Goal: Task Accomplishment & Management: Manage account settings

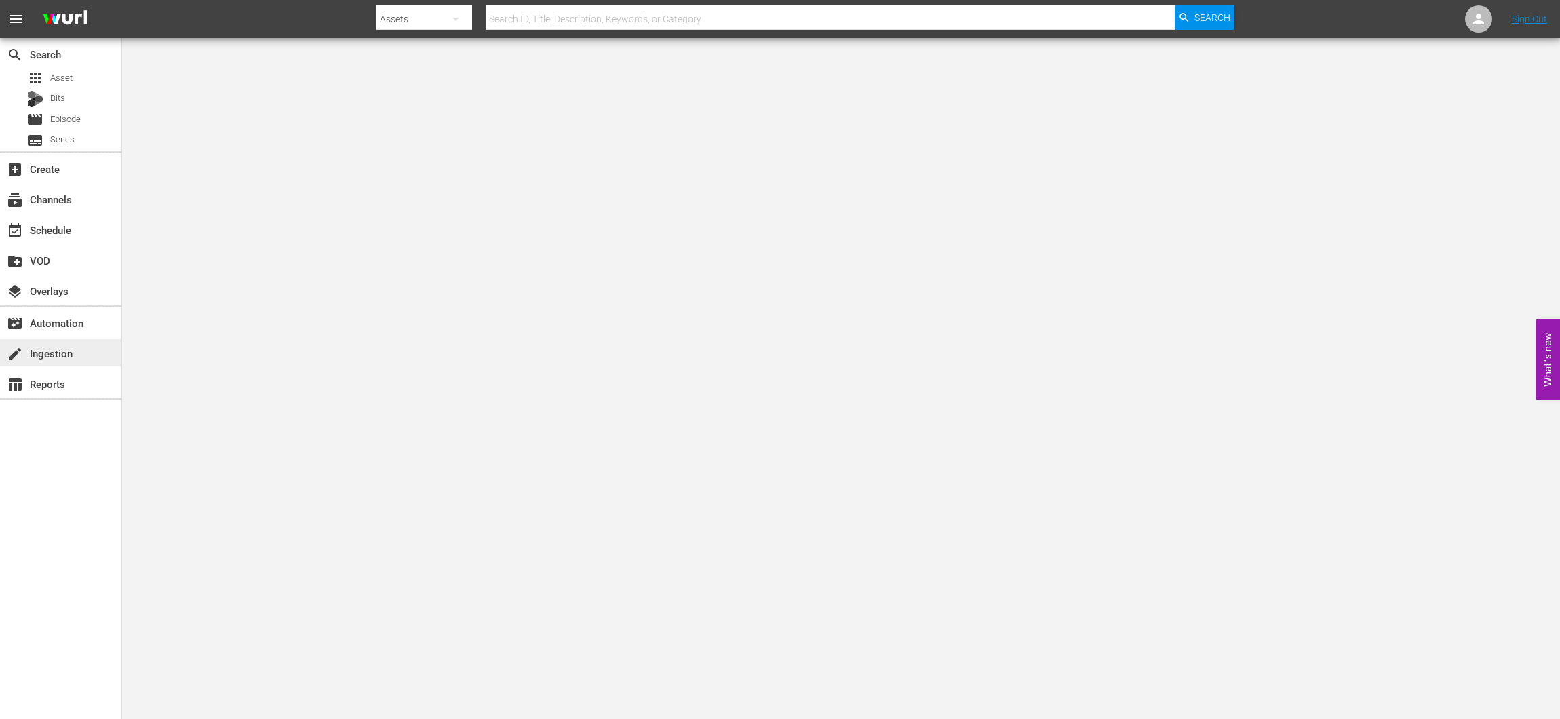
click at [77, 360] on div "create Ingestion" at bounding box center [60, 352] width 121 height 27
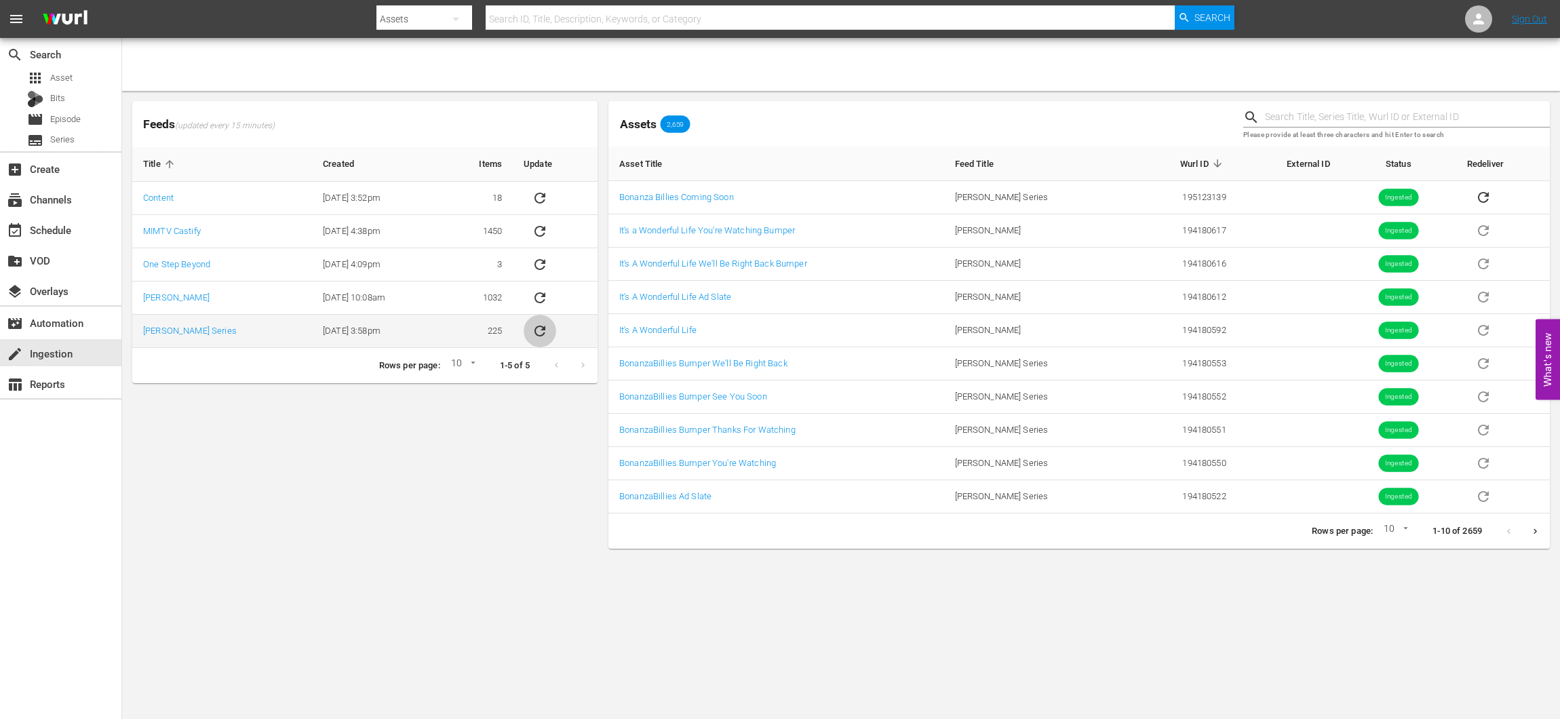
click at [535, 335] on icon "sticky table" at bounding box center [540, 331] width 16 height 16
click at [42, 234] on div "event_available Schedule" at bounding box center [38, 228] width 76 height 12
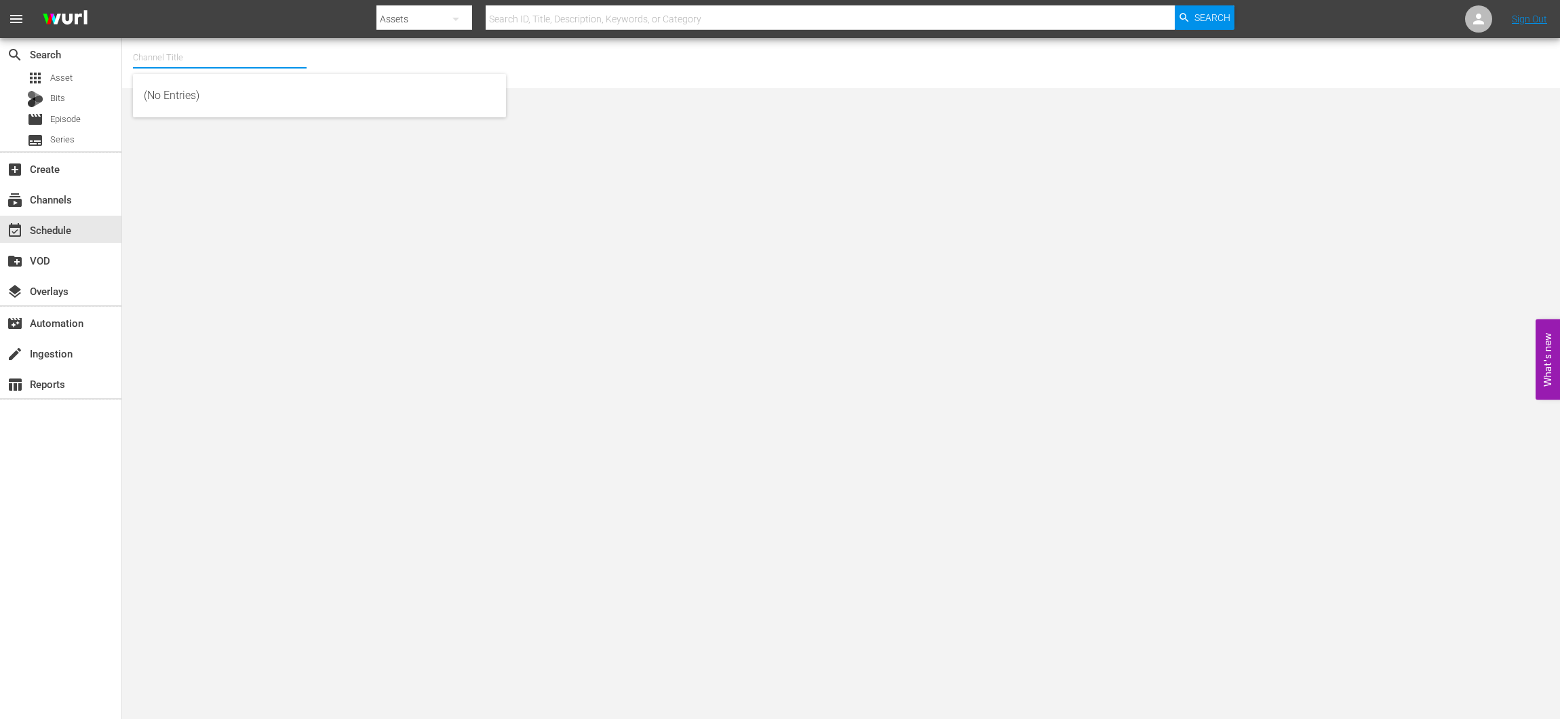
click at [214, 67] on div "Channel Title" at bounding box center [220, 57] width 174 height 33
drag, startPoint x: 244, startPoint y: 92, endPoint x: 237, endPoint y: 92, distance: 6.8
click at [243, 92] on div "Bonanza-Billies TV (2101 - tricoast_tv_bonanzabilliestv_1)" at bounding box center [319, 95] width 351 height 33
type input "Bonanza-Billies TV (2101 - tricoast_tv_bonanzabilliestv_1)"
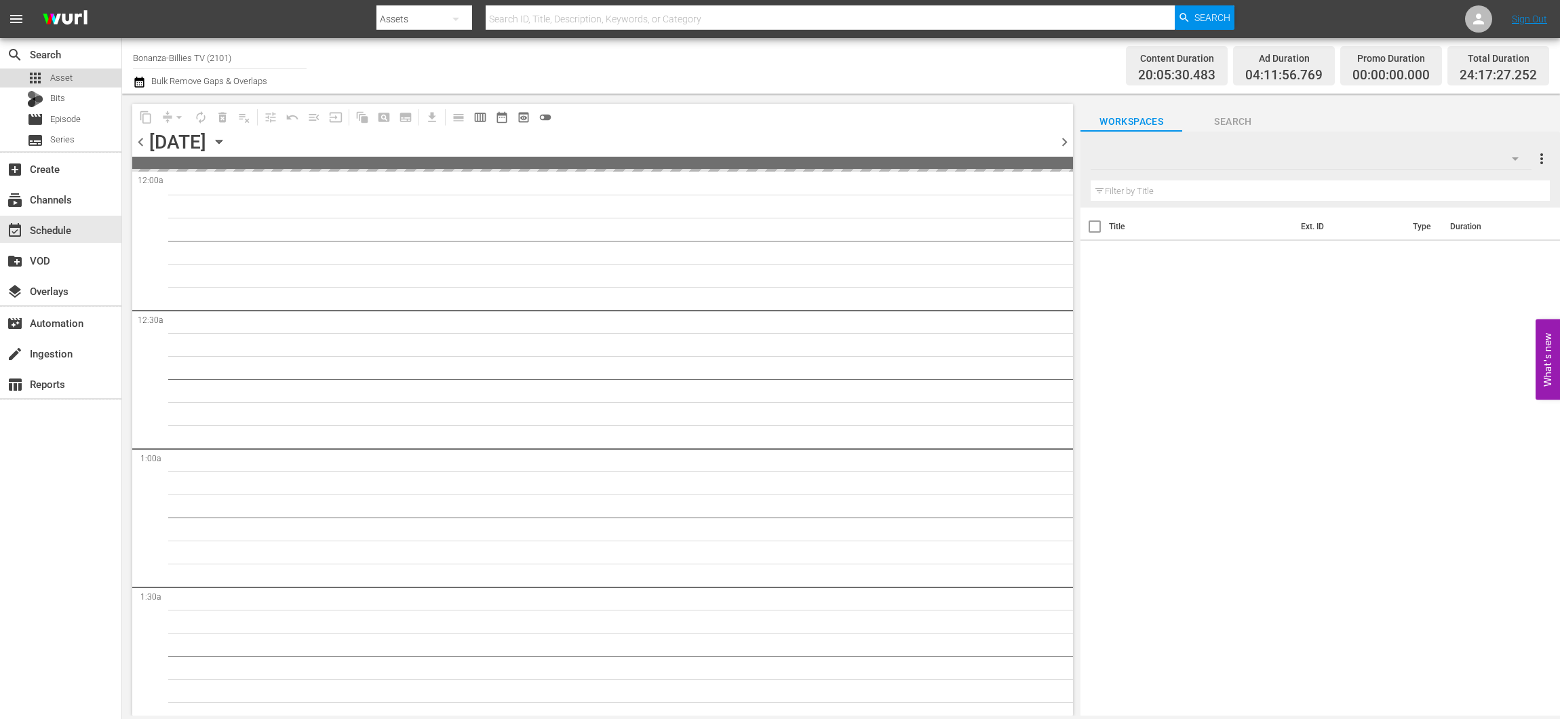
click at [58, 77] on span "Asset" at bounding box center [61, 78] width 22 height 14
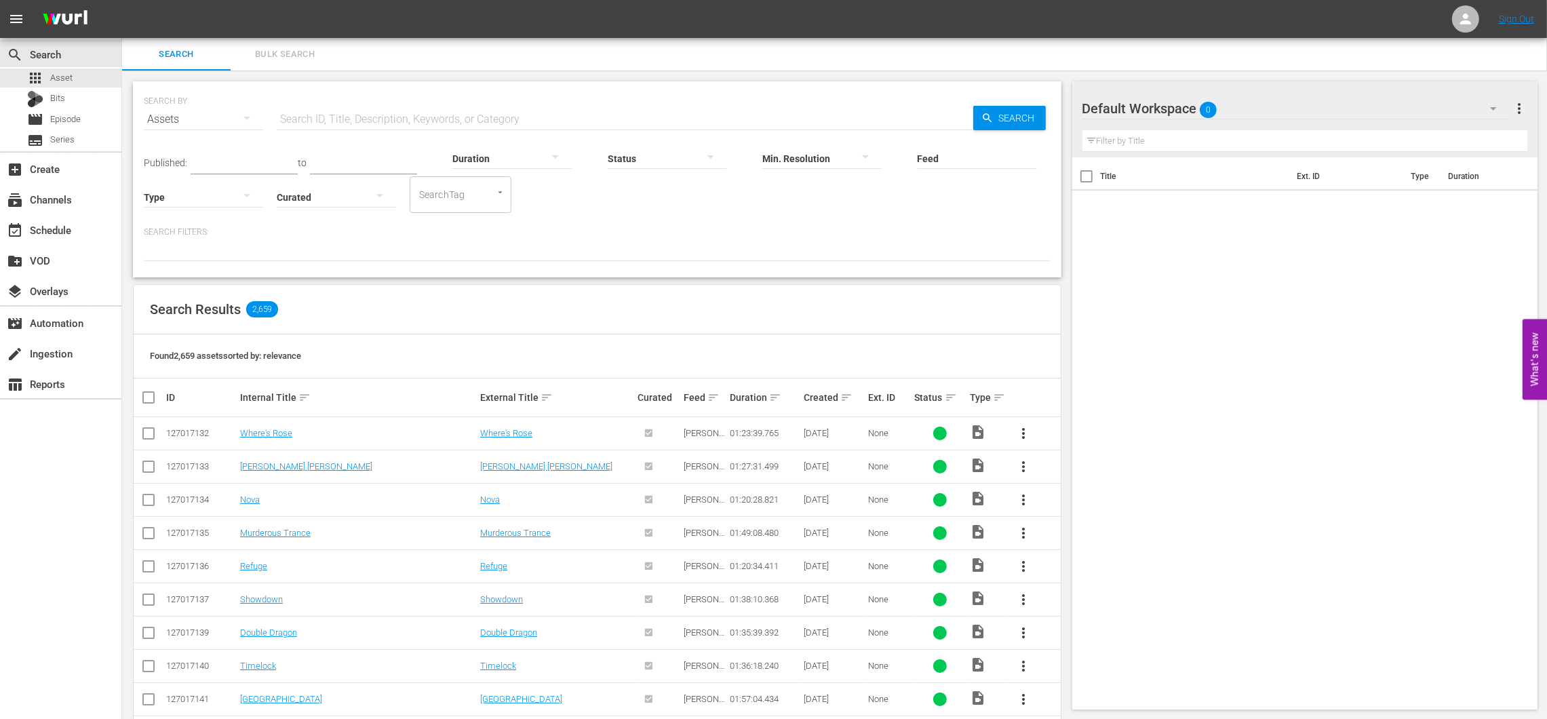
click at [366, 125] on input "text" at bounding box center [625, 119] width 697 height 33
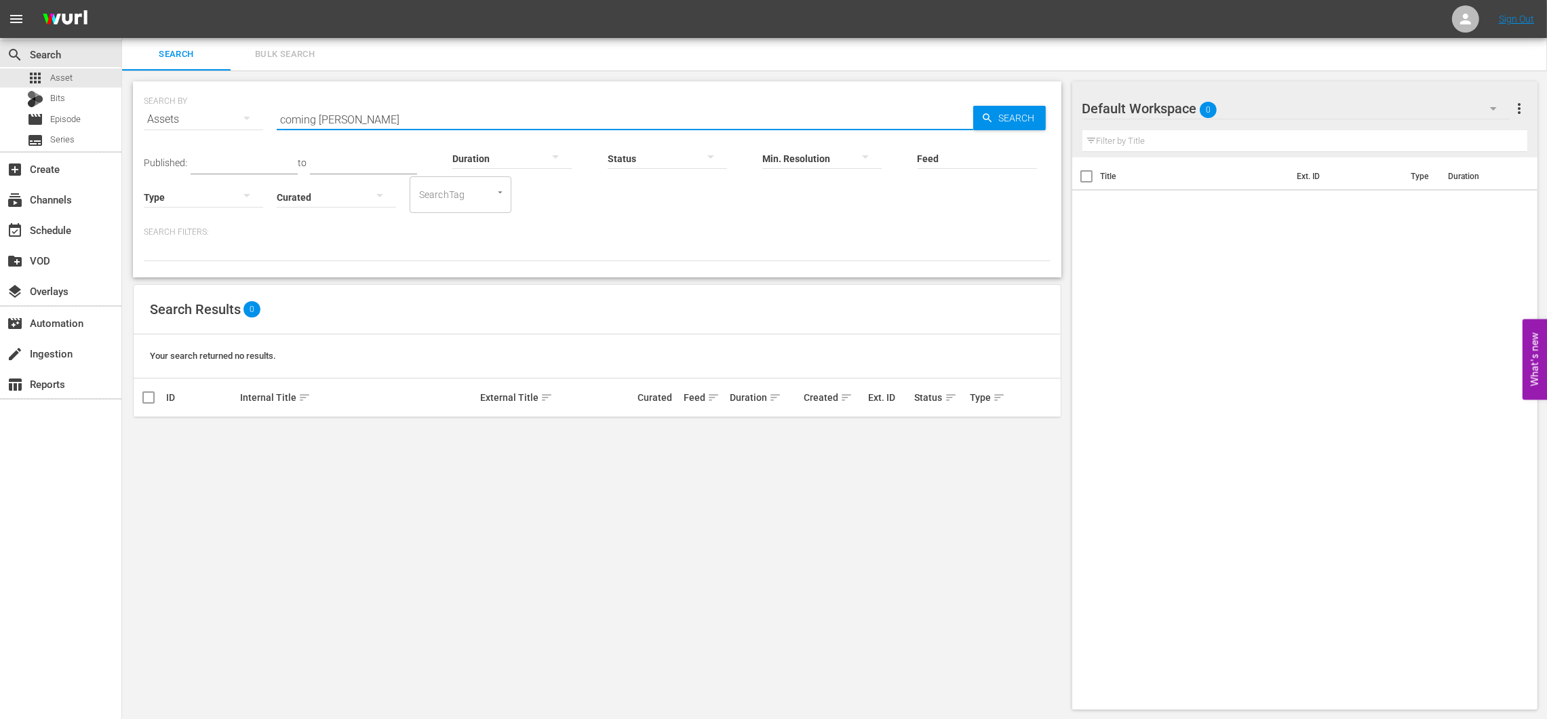
click at [326, 118] on input "coming [PERSON_NAME]" at bounding box center [625, 119] width 697 height 33
type input "coming soon"
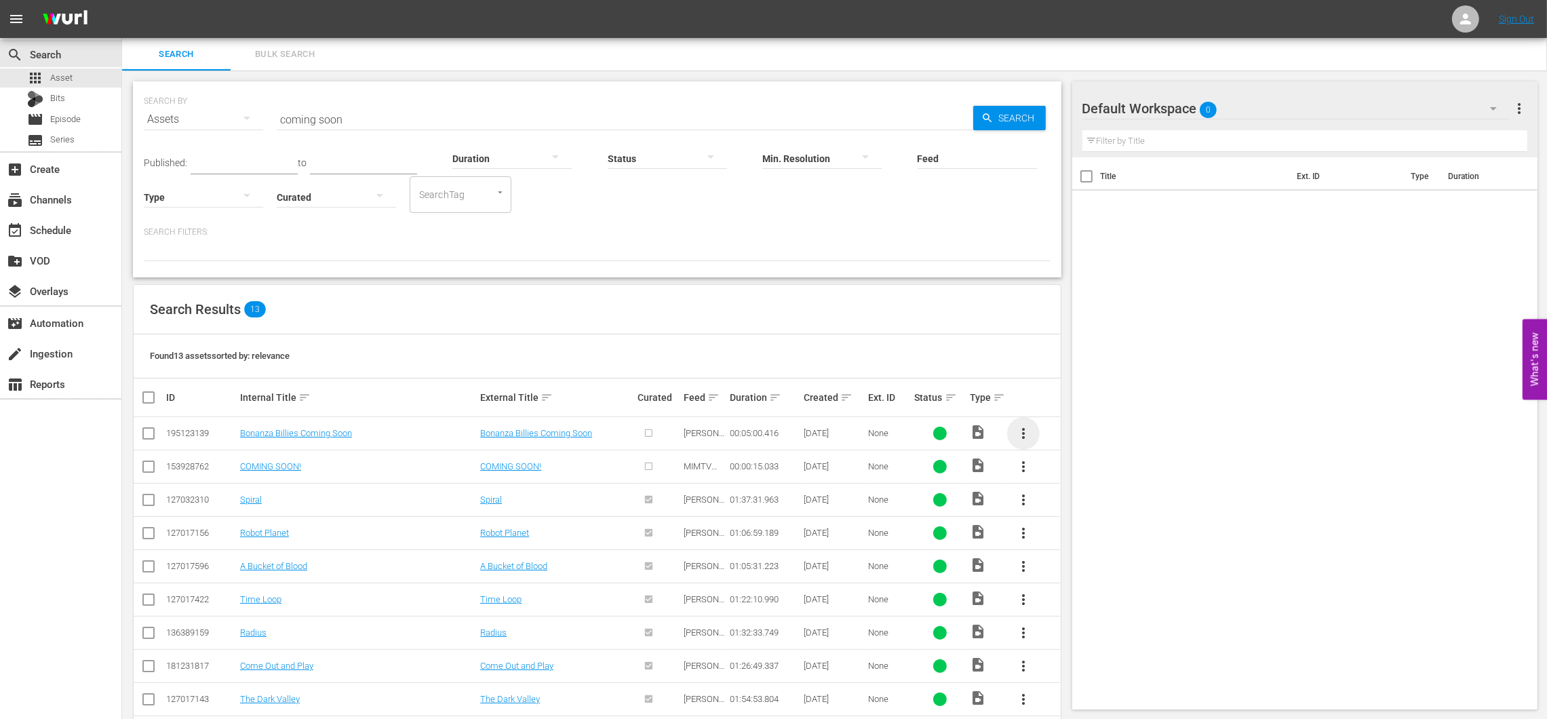
click at [1017, 432] on span "more_vert" at bounding box center [1023, 433] width 16 height 16
click at [1083, 530] on div "Episode" at bounding box center [1097, 536] width 92 height 33
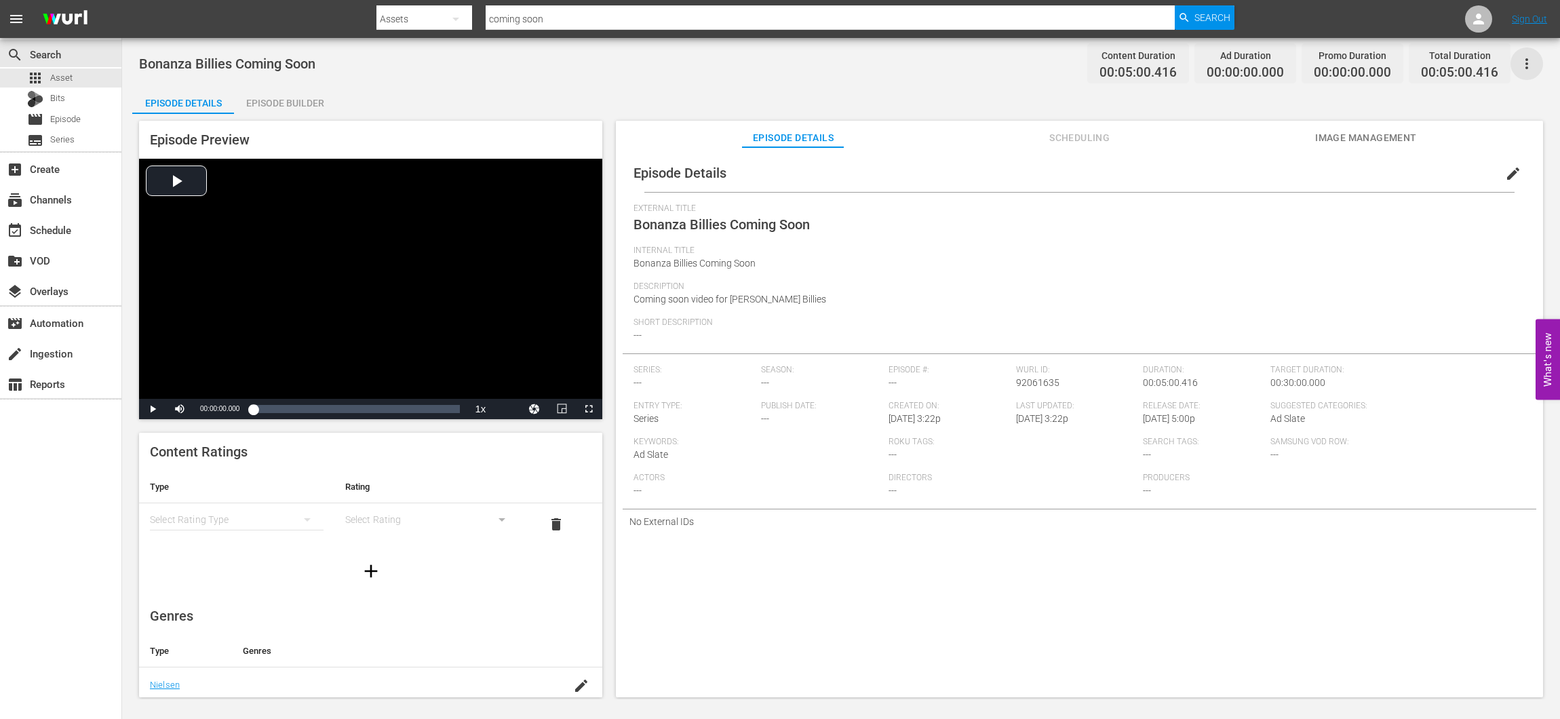
click at [1529, 64] on icon "button" at bounding box center [1527, 64] width 16 height 16
click at [1386, 75] on div "Add Episode to Workspace" at bounding box center [1429, 69] width 207 height 33
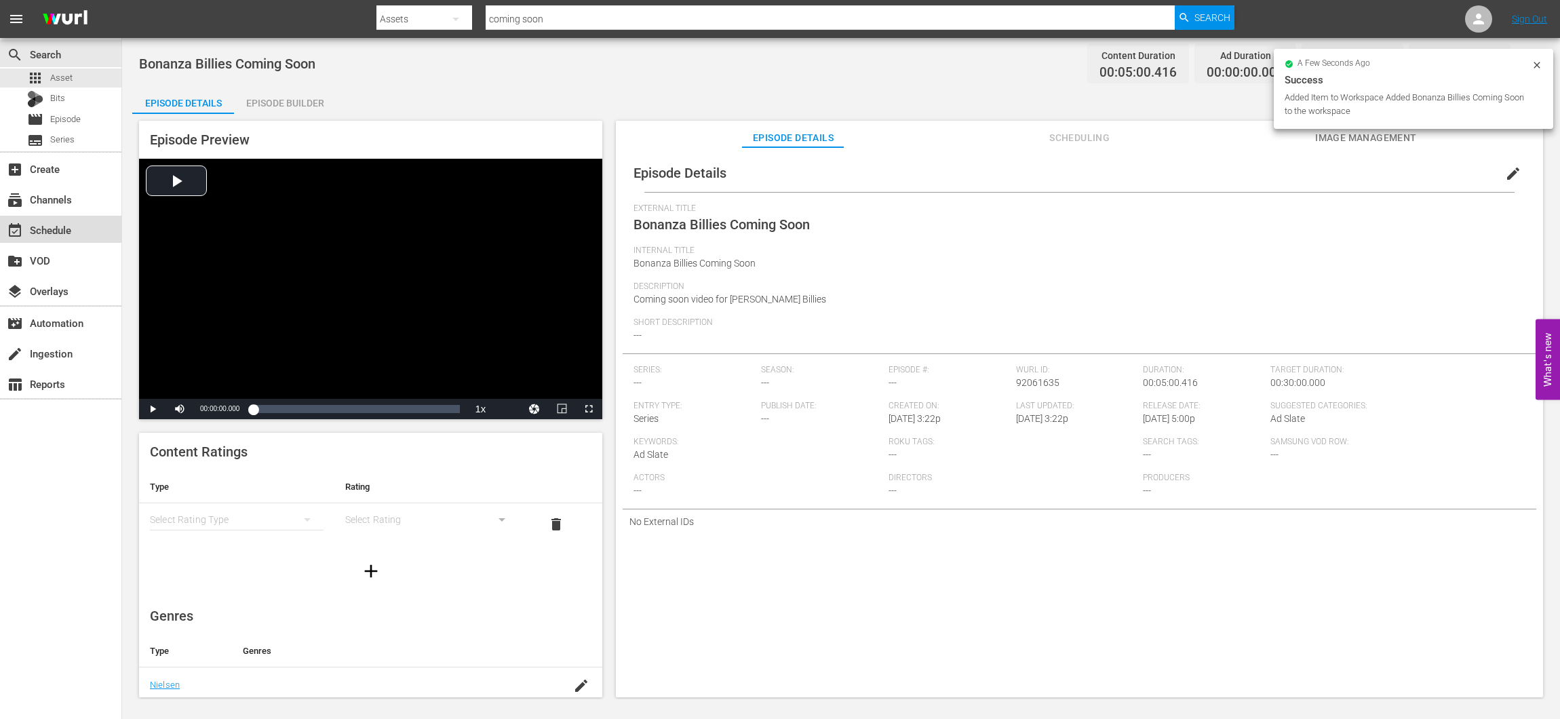
click at [68, 231] on div "event_available Schedule" at bounding box center [38, 228] width 76 height 12
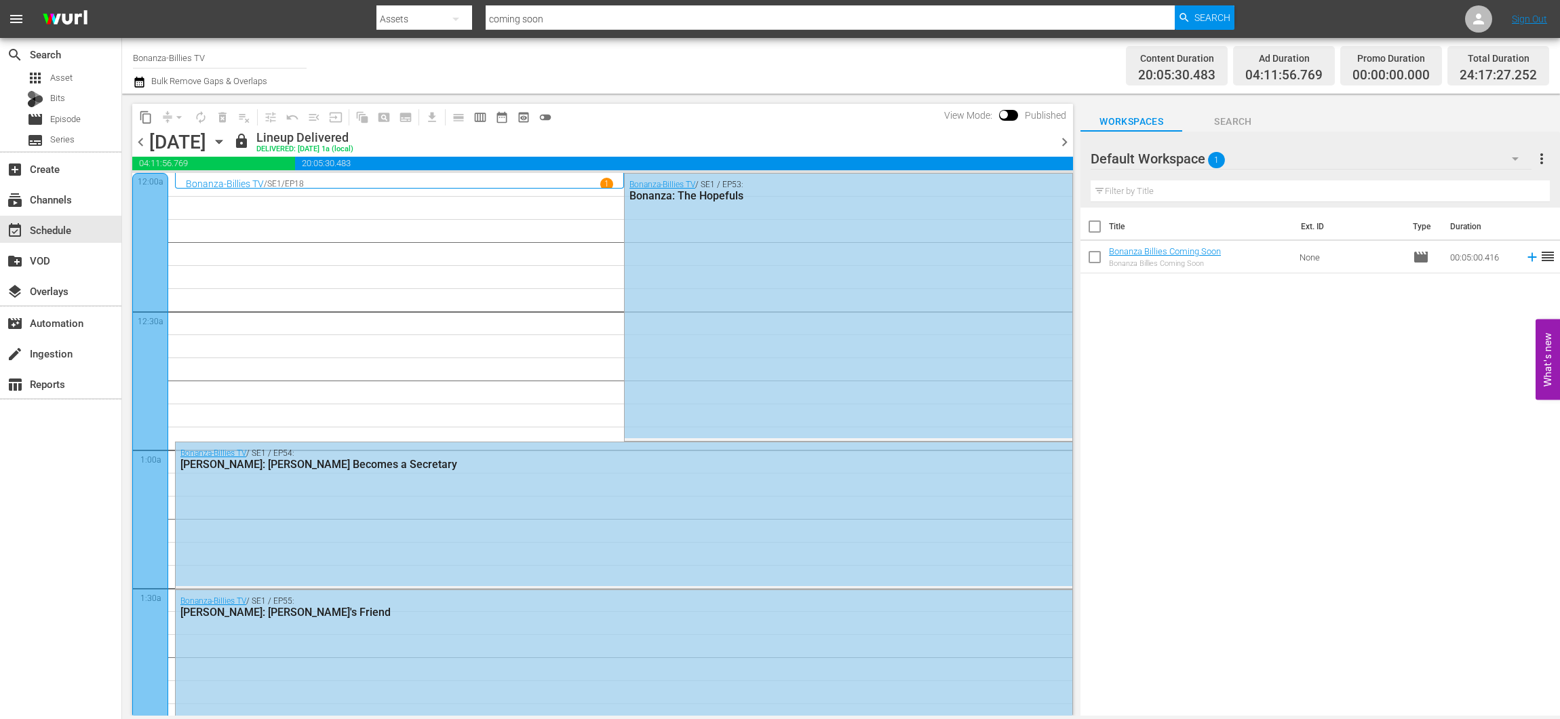
click at [1068, 138] on span "chevron_right" at bounding box center [1064, 142] width 17 height 17
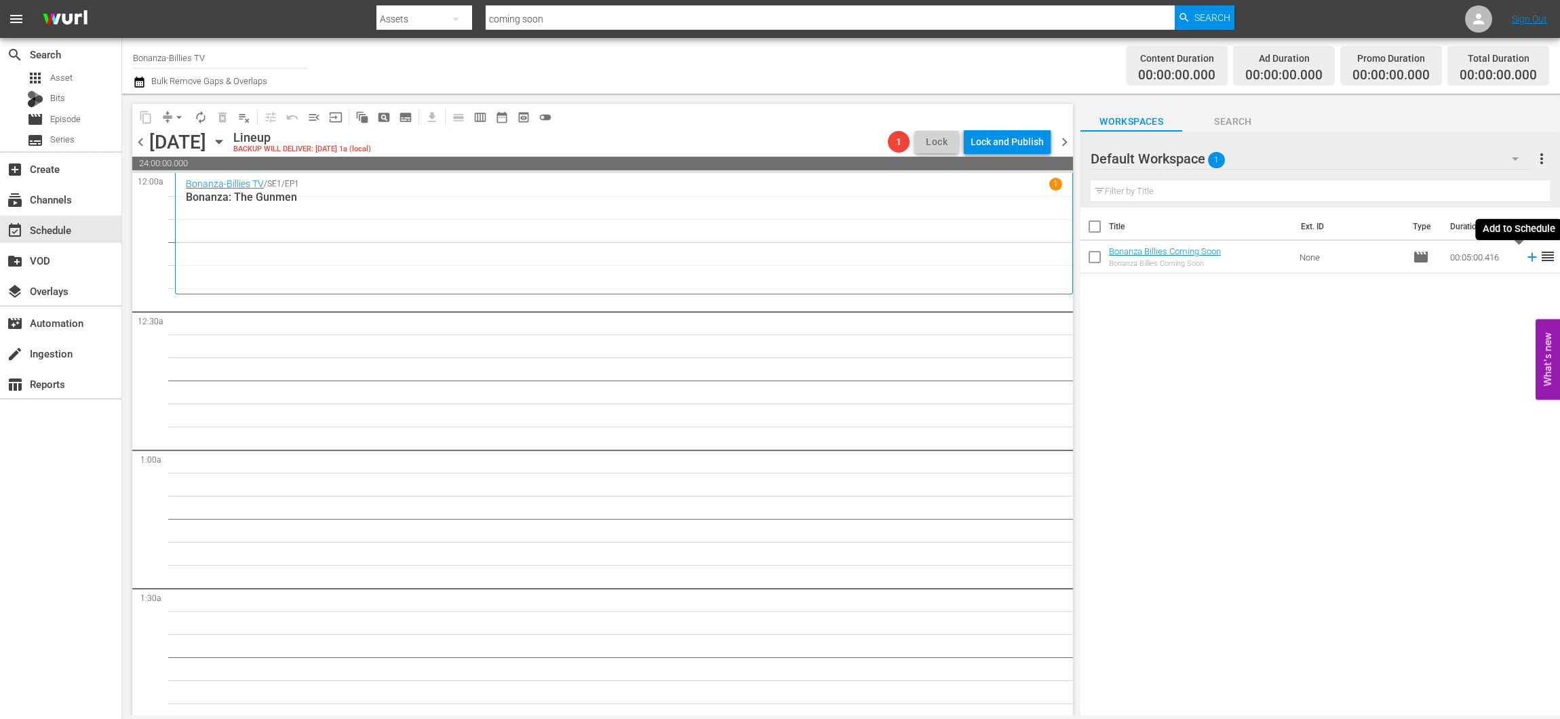
click at [1528, 259] on icon at bounding box center [1532, 257] width 9 height 9
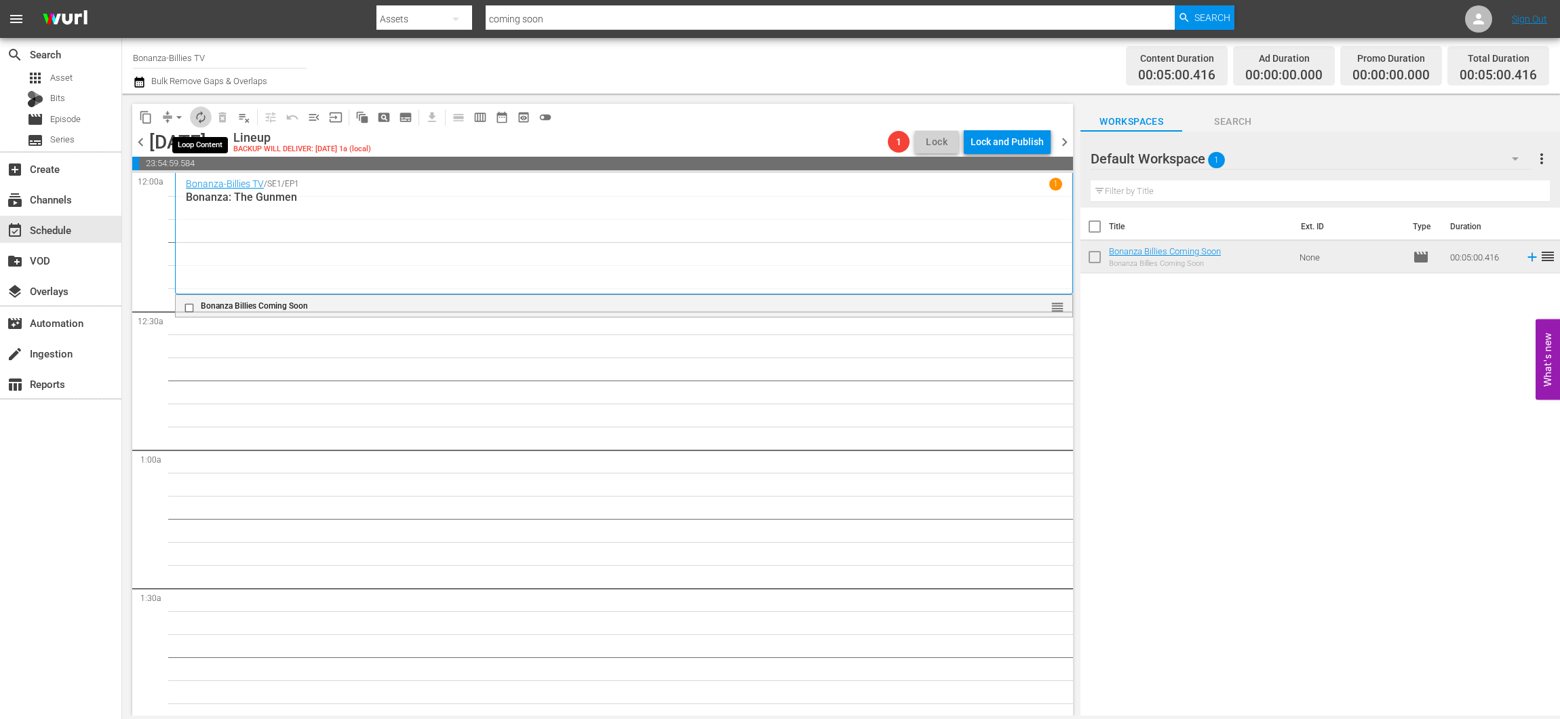
click at [203, 114] on span "autorenew_outlined" at bounding box center [201, 118] width 14 height 14
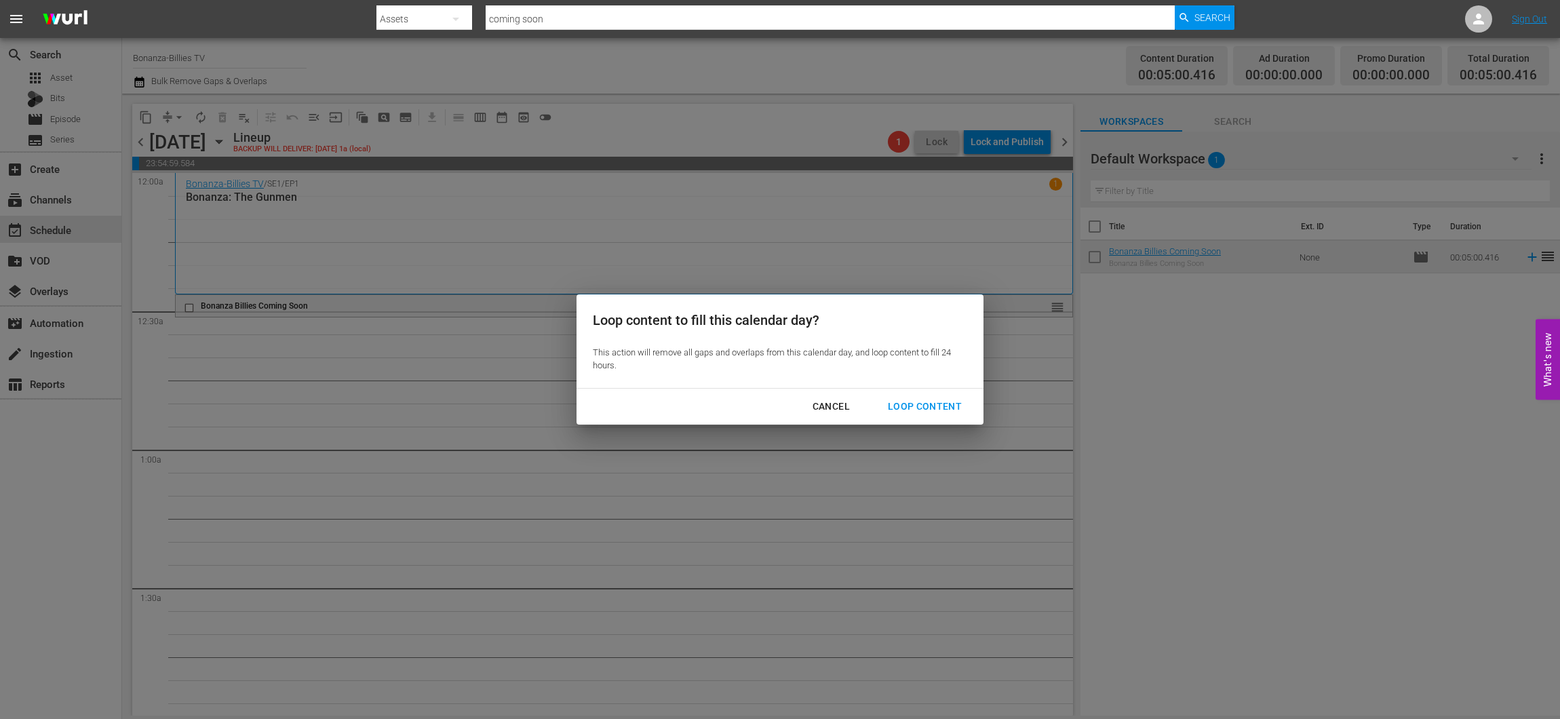
click at [943, 406] on div "Loop Content" at bounding box center [925, 406] width 96 height 17
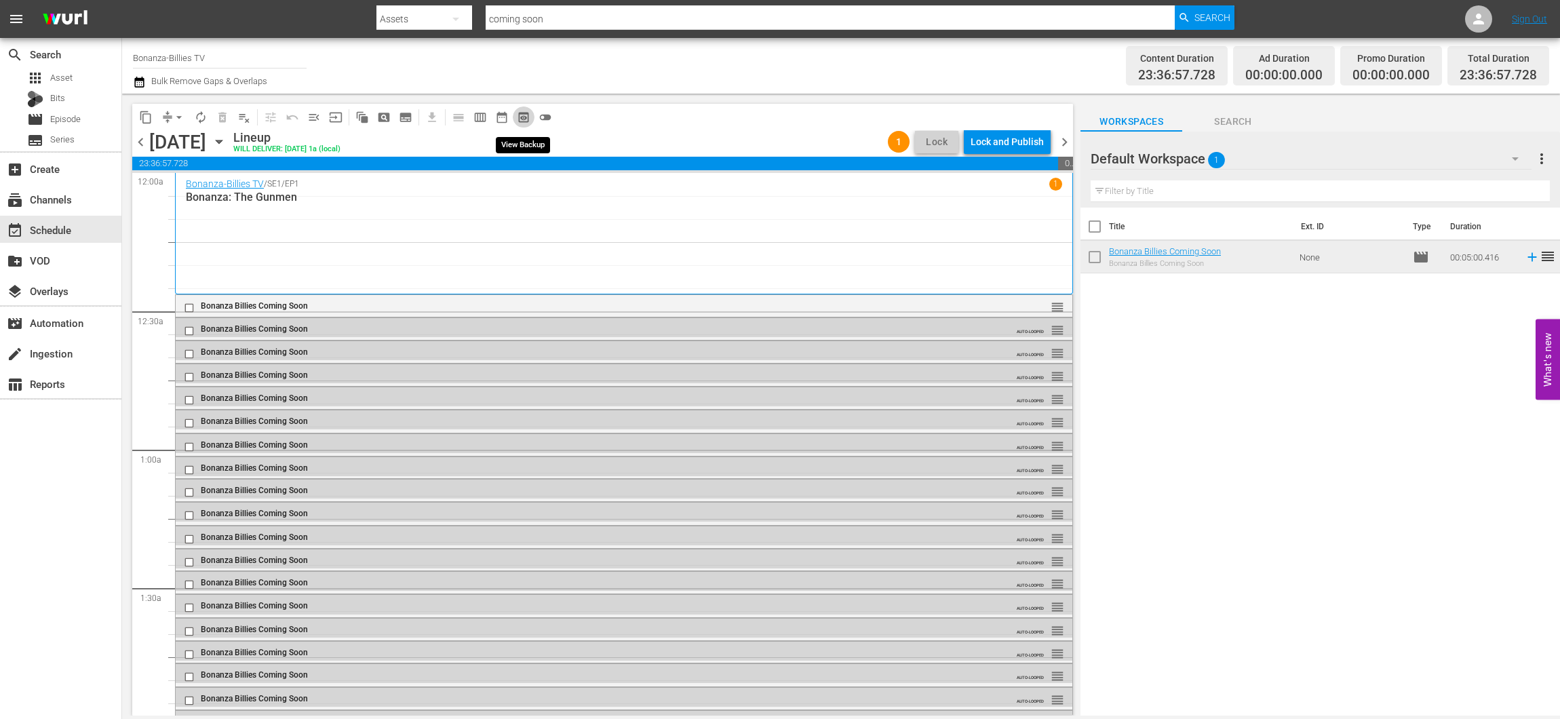
click at [522, 117] on span "preview_outlined" at bounding box center [524, 118] width 14 height 14
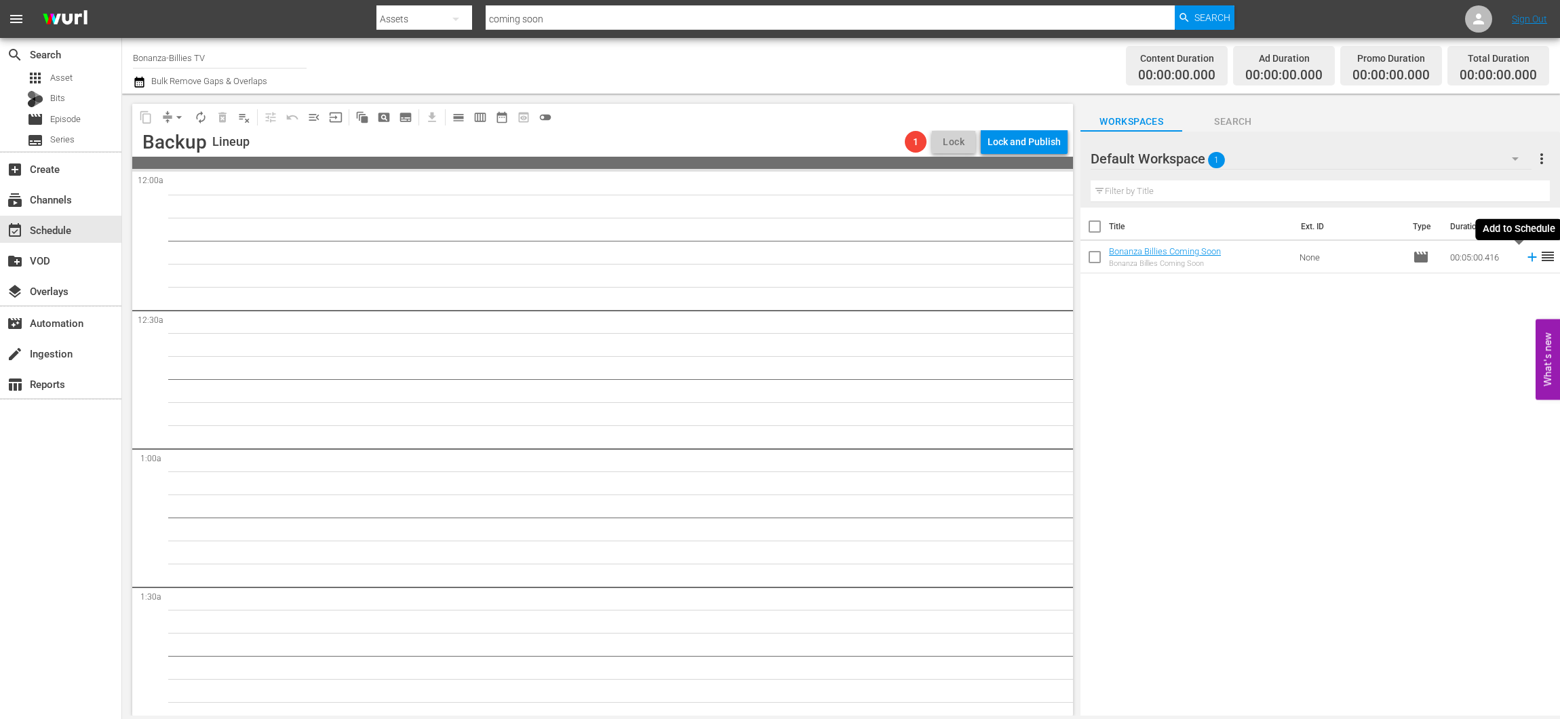
click at [1525, 256] on icon at bounding box center [1532, 257] width 15 height 15
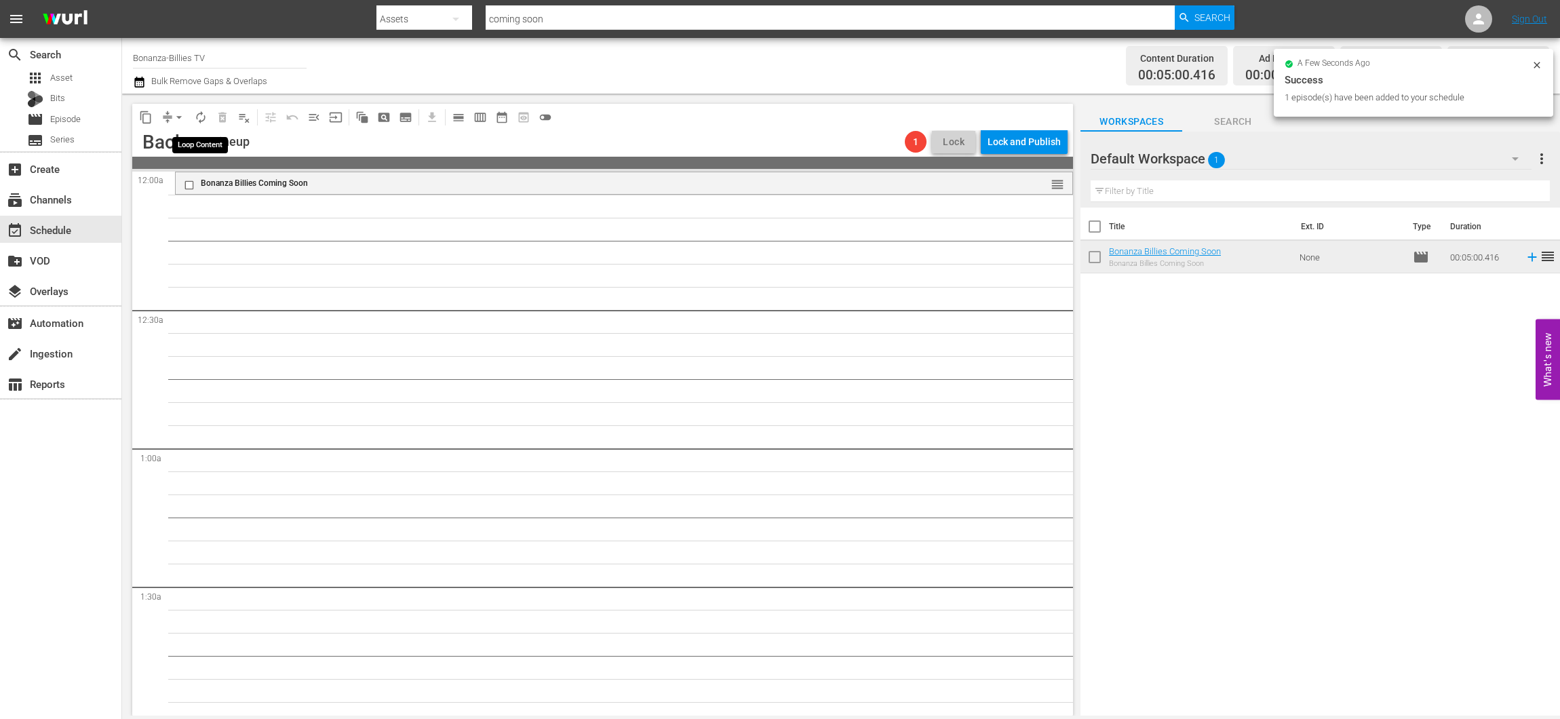
click at [208, 116] on button "autorenew_outlined" at bounding box center [201, 117] width 22 height 22
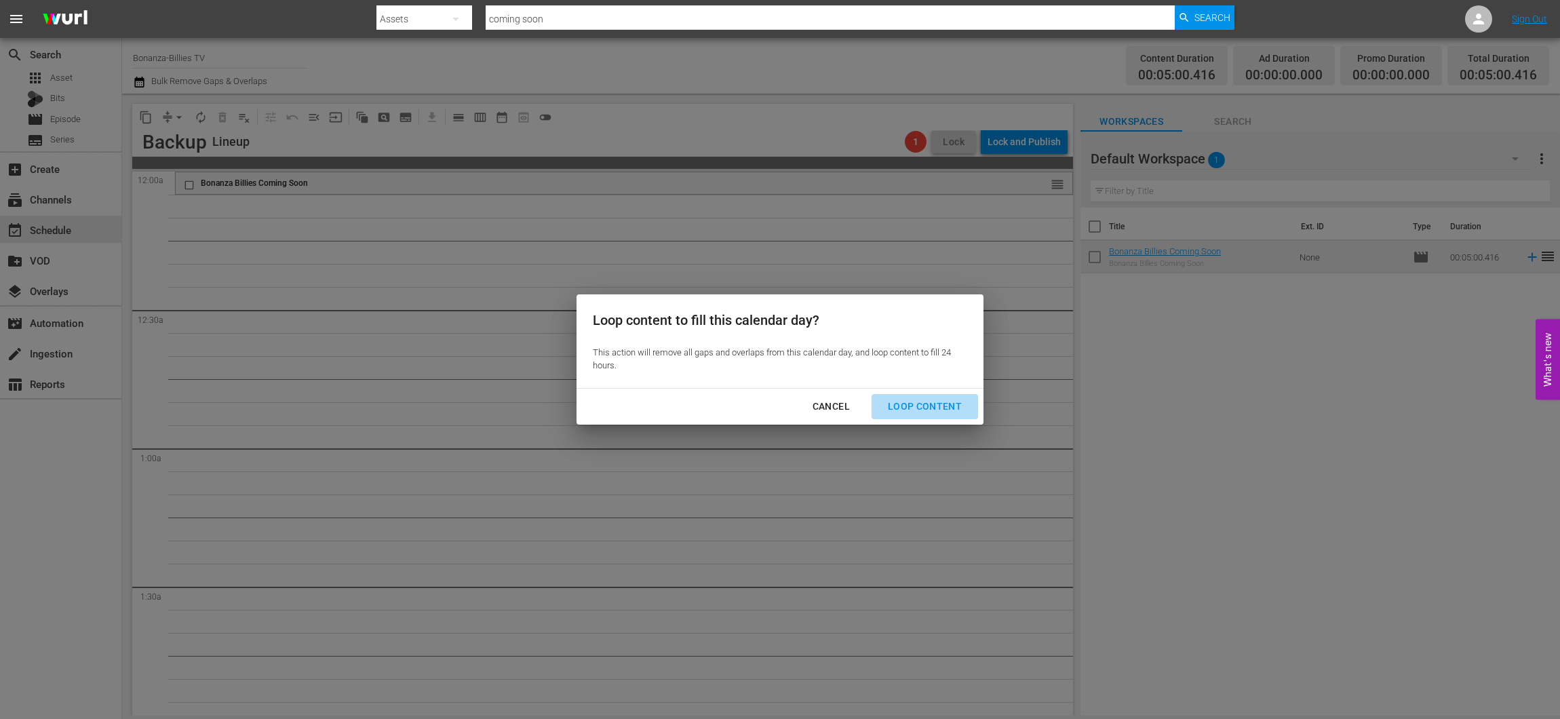
click at [962, 409] on div "Loop Content" at bounding box center [925, 406] width 96 height 17
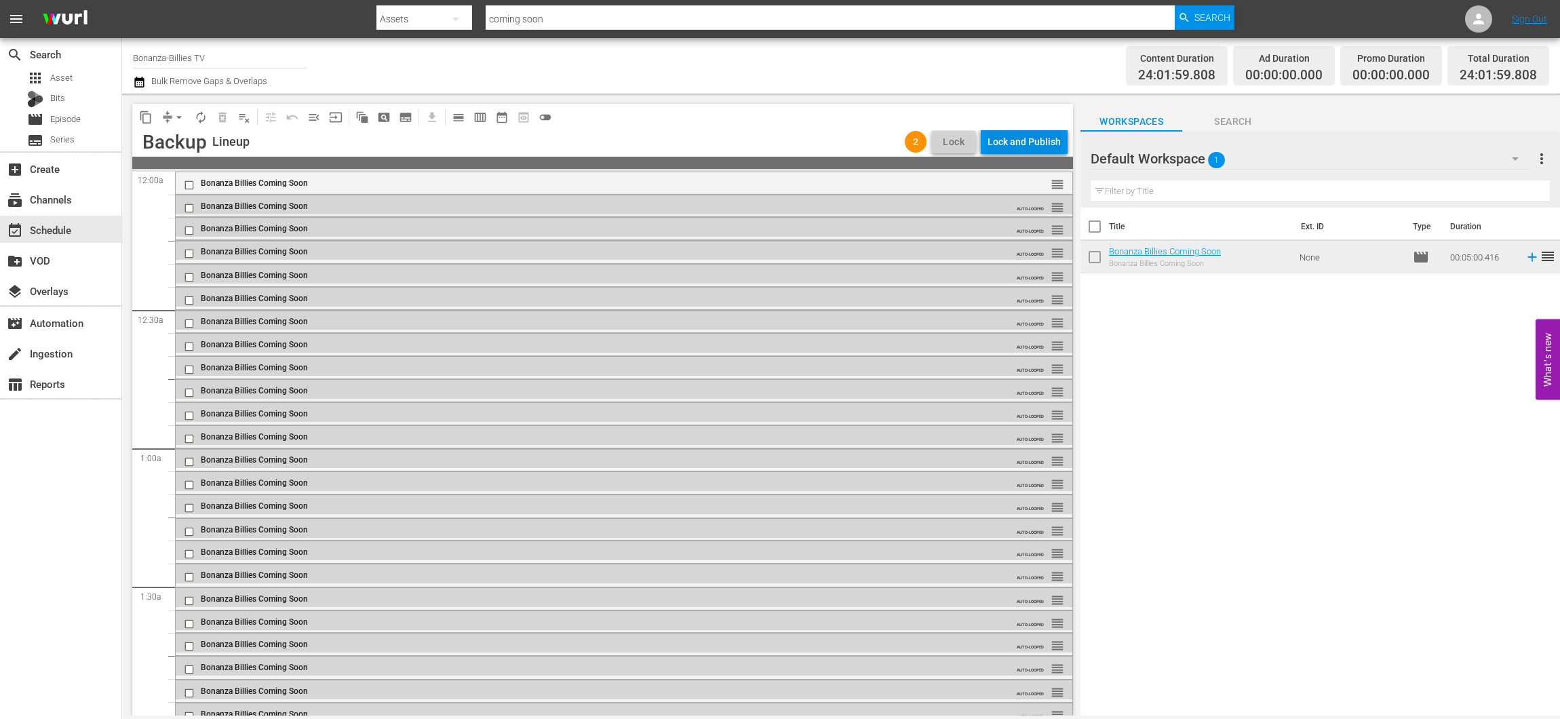
click at [1001, 138] on div "Lock and Publish" at bounding box center [1024, 142] width 73 height 24
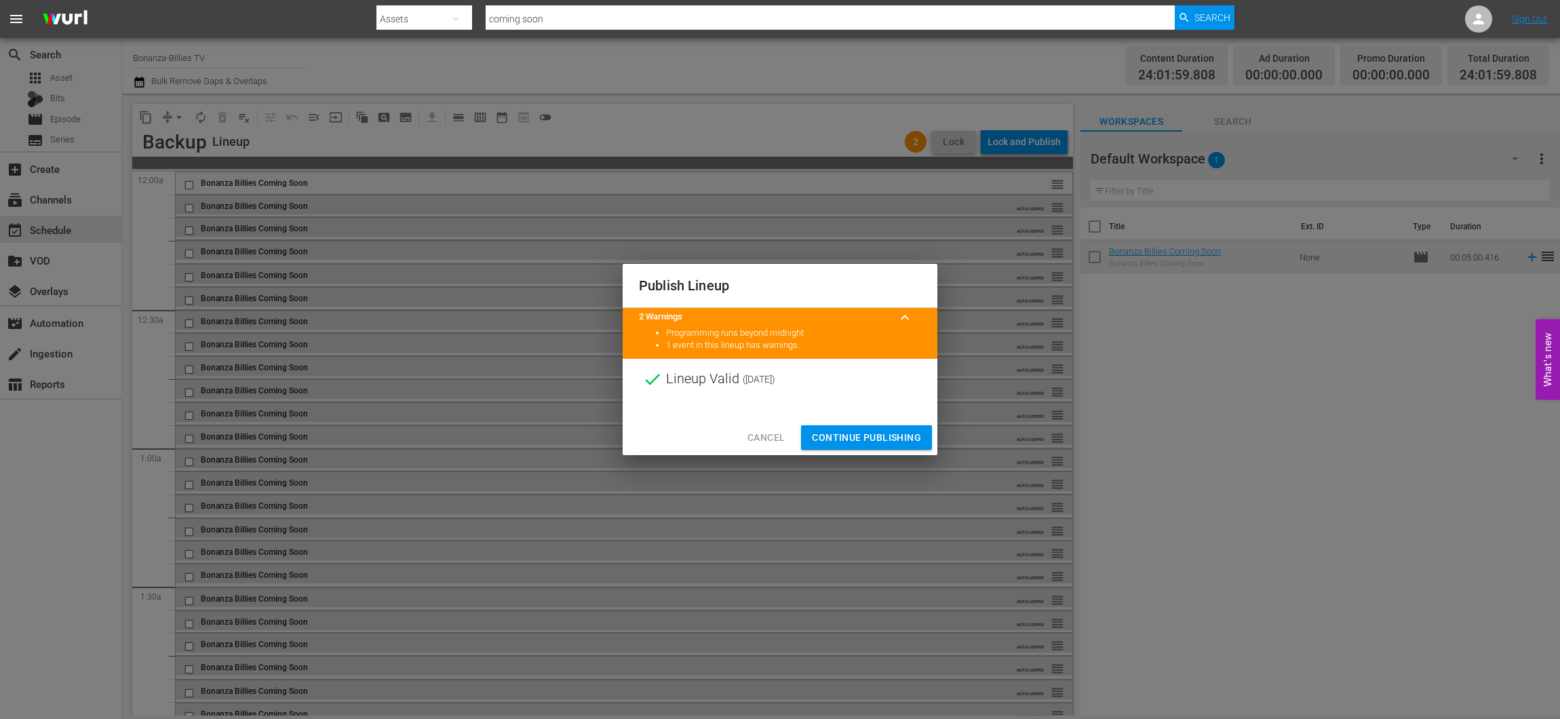
click at [870, 438] on span "Continue Publishing" at bounding box center [866, 437] width 109 height 17
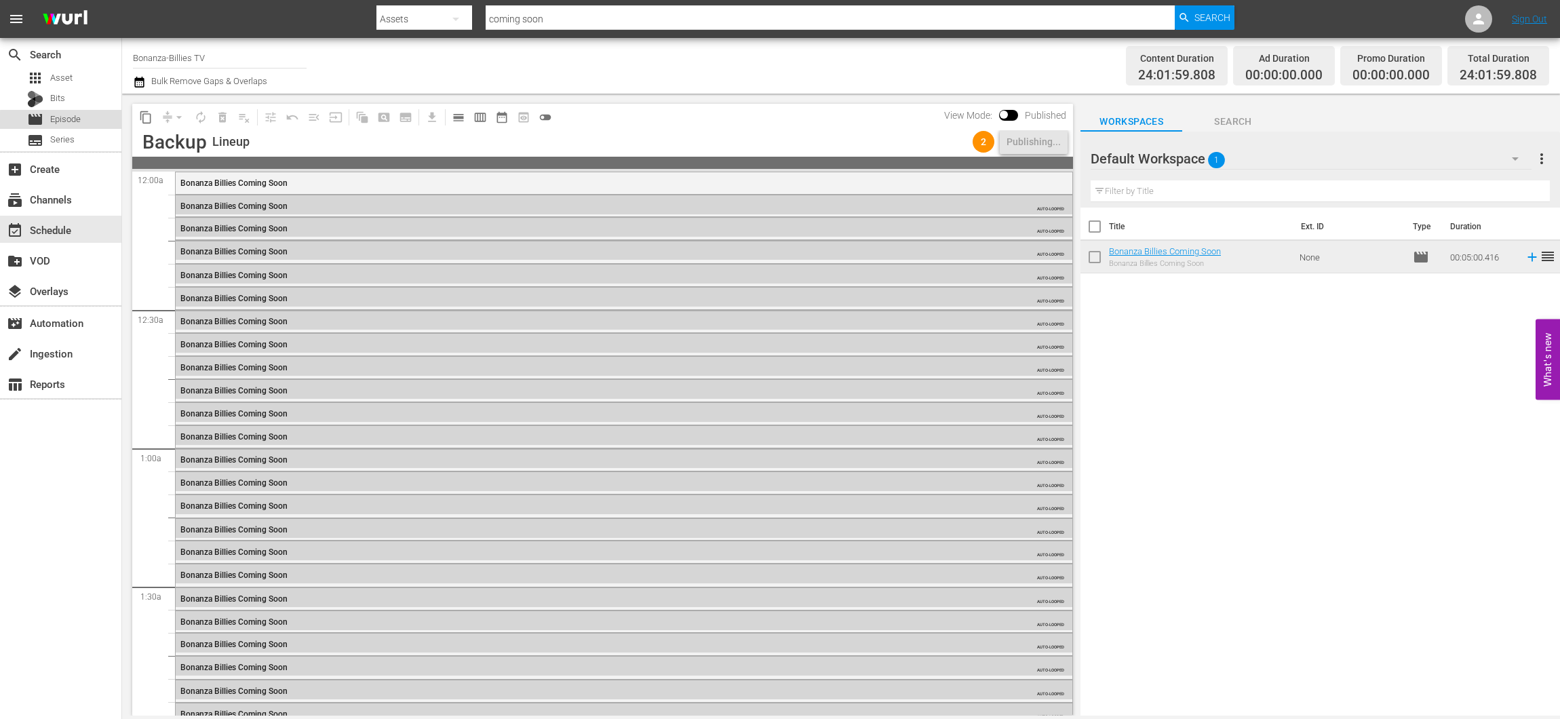
click at [86, 123] on div "movie Episode" at bounding box center [60, 119] width 121 height 19
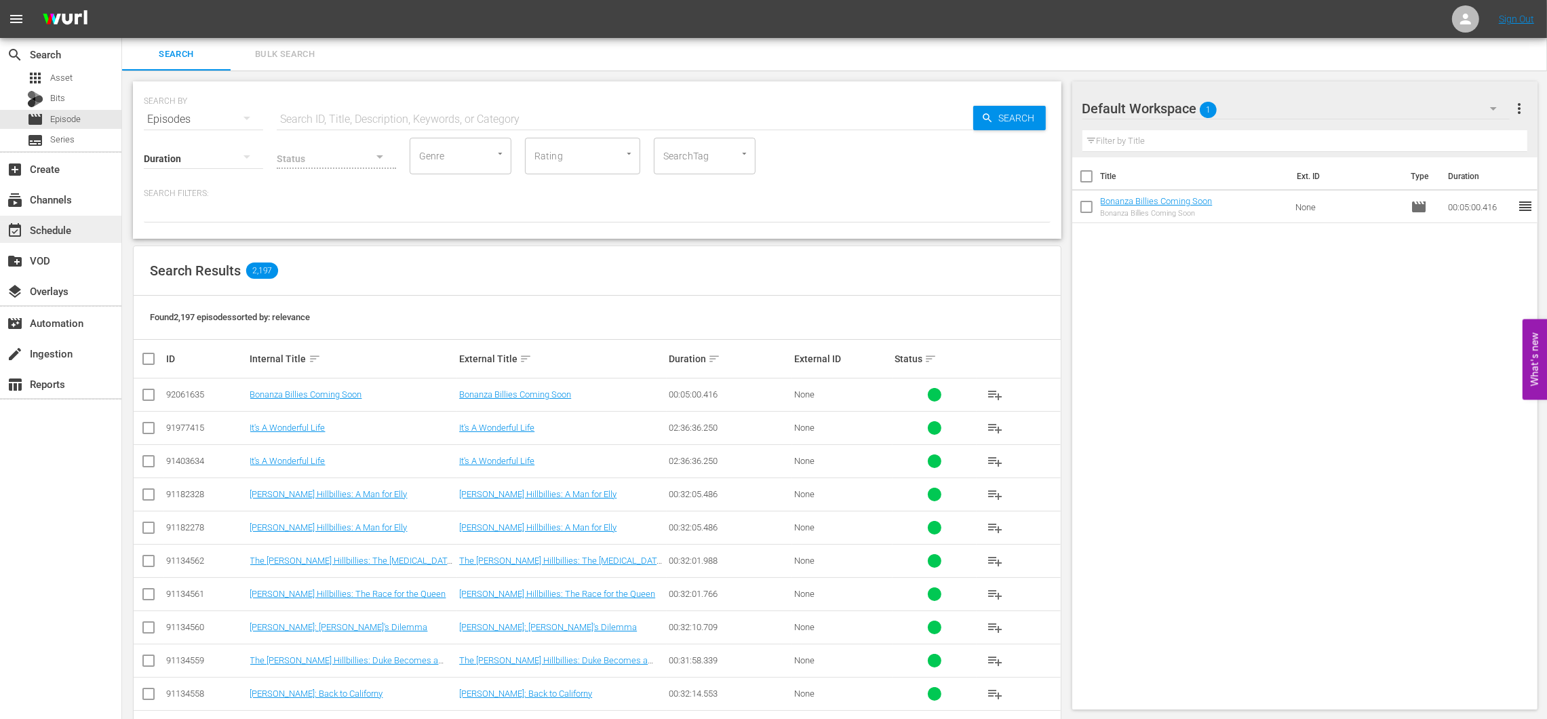
click at [61, 222] on div "event_available Schedule" at bounding box center [38, 228] width 76 height 12
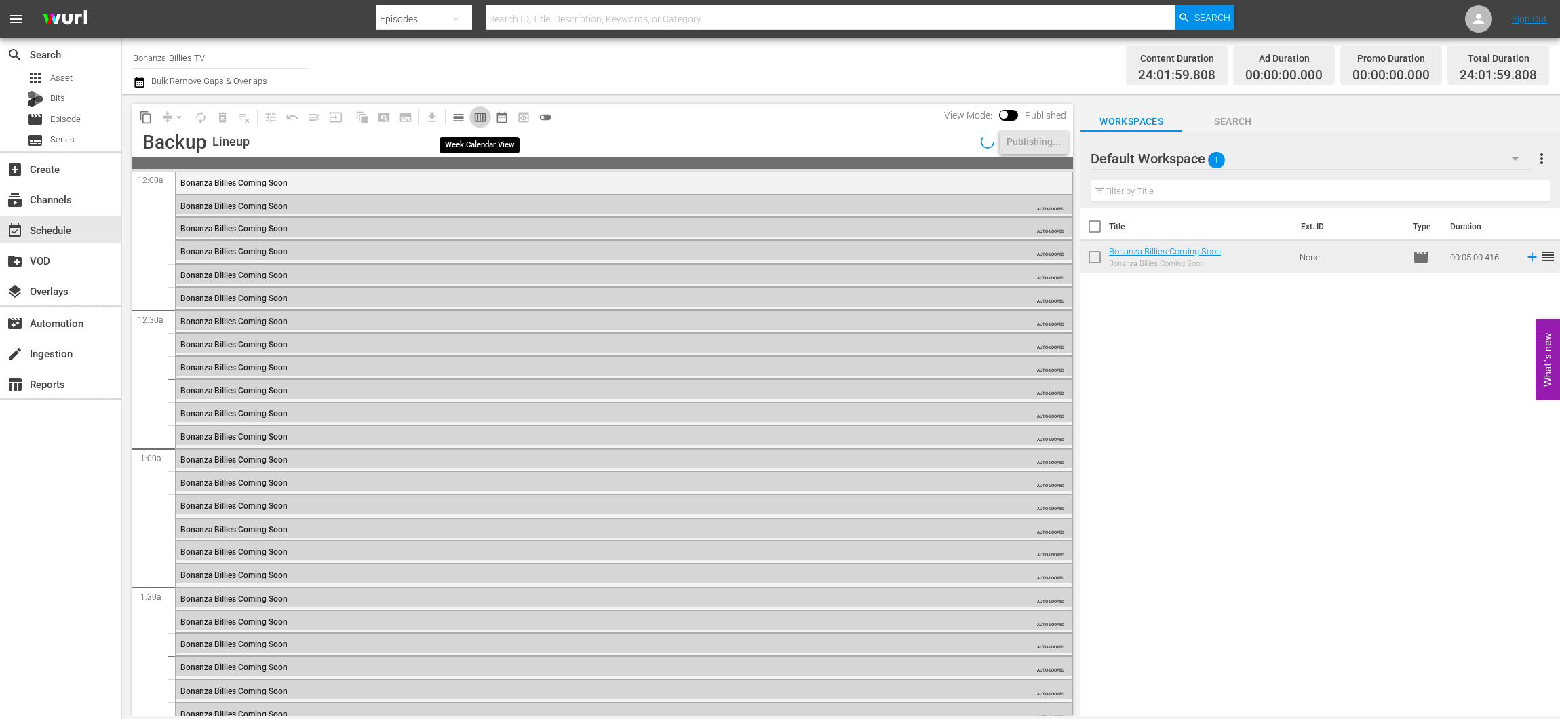
click at [469, 117] on button "calendar_view_week_outlined" at bounding box center [480, 117] width 22 height 22
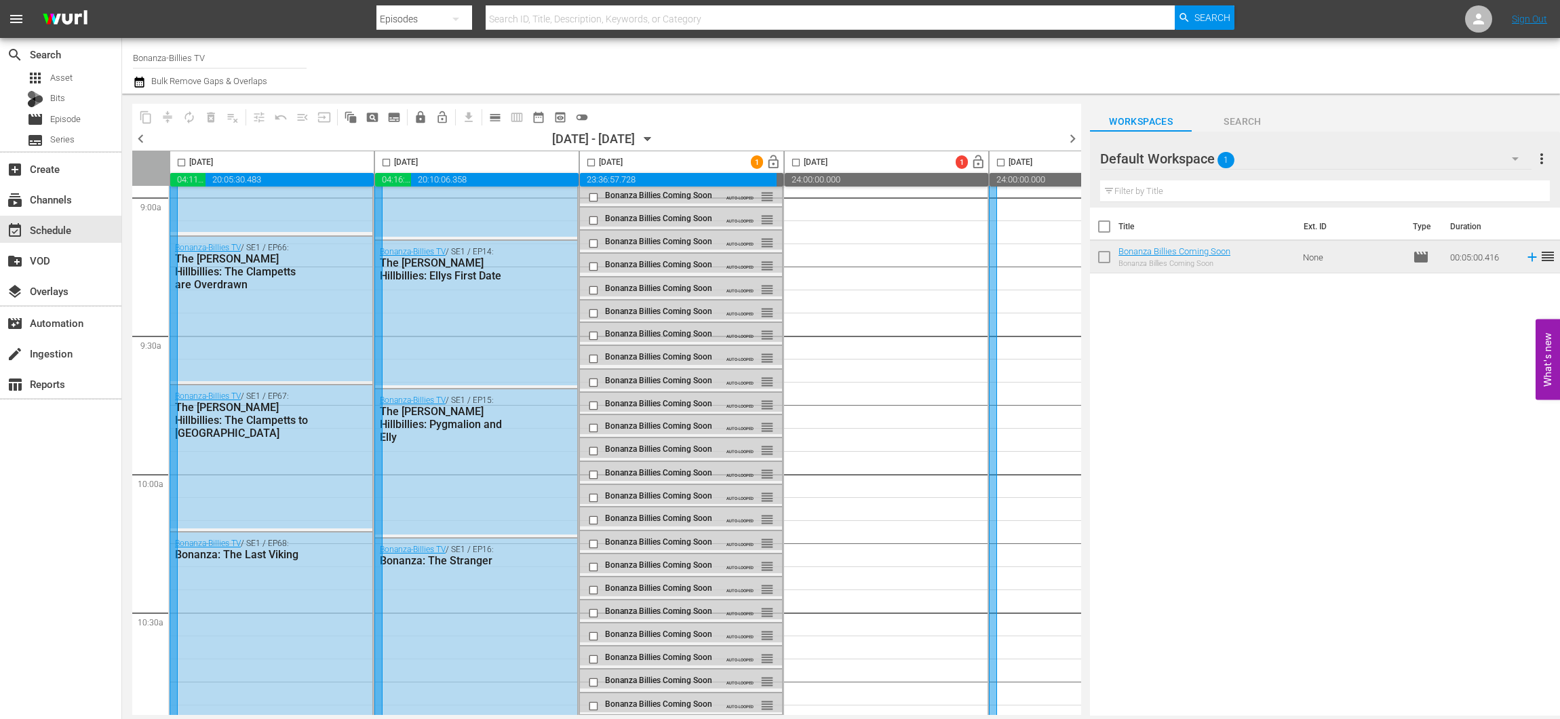
scroll to position [4212, 0]
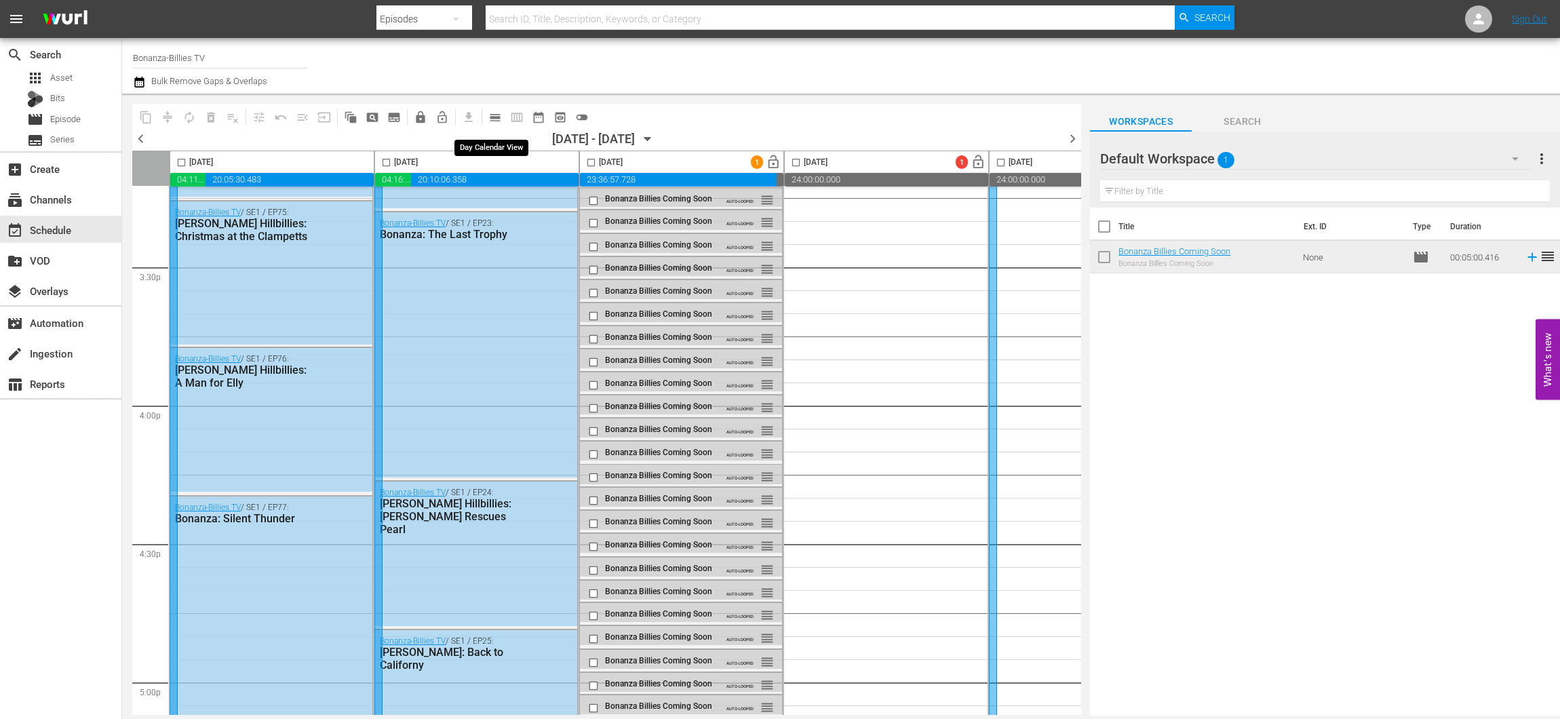
click at [480, 109] on span "calendar_view_day_outlined" at bounding box center [493, 117] width 26 height 26
click at [488, 111] on span "calendar_view_day_outlined" at bounding box center [495, 118] width 14 height 14
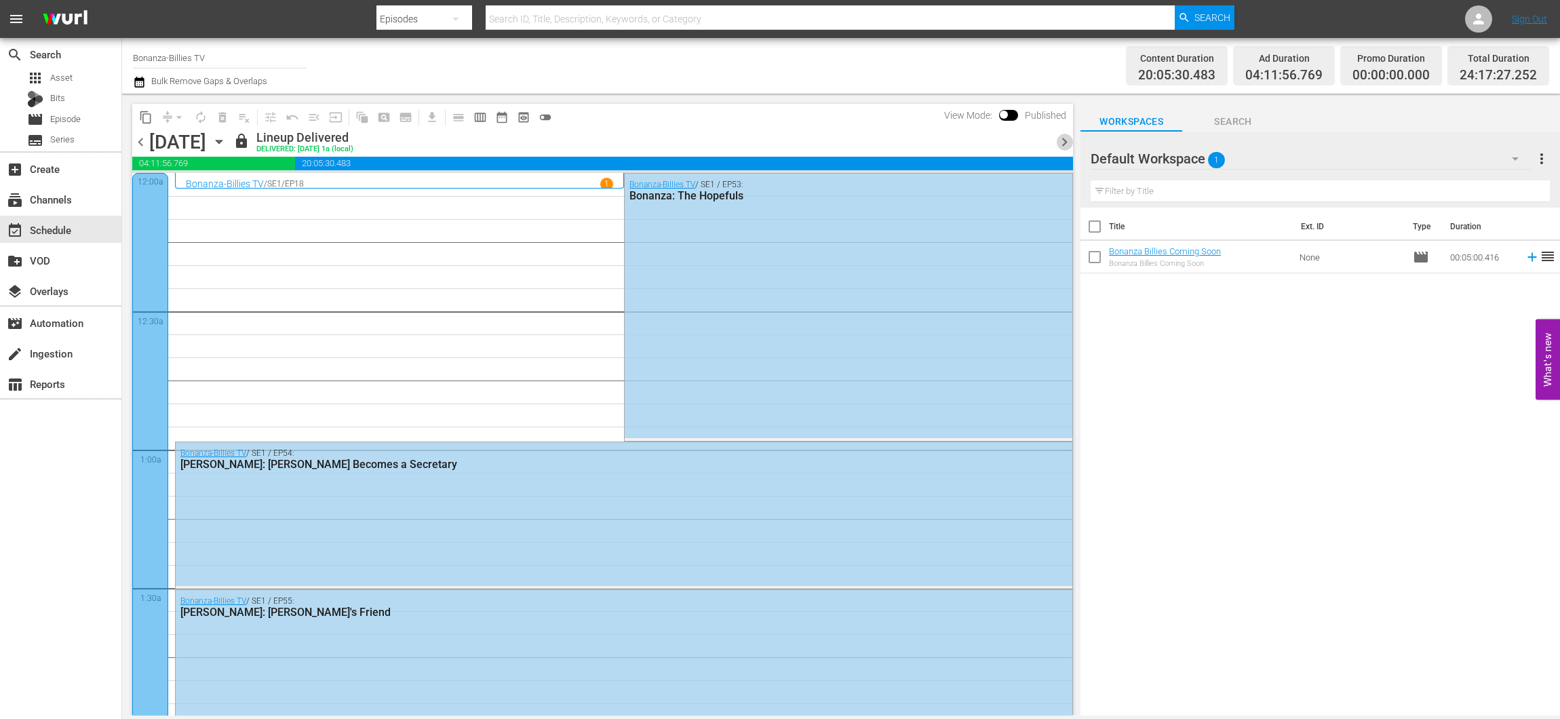
click at [1070, 139] on span "chevron_right" at bounding box center [1064, 142] width 17 height 17
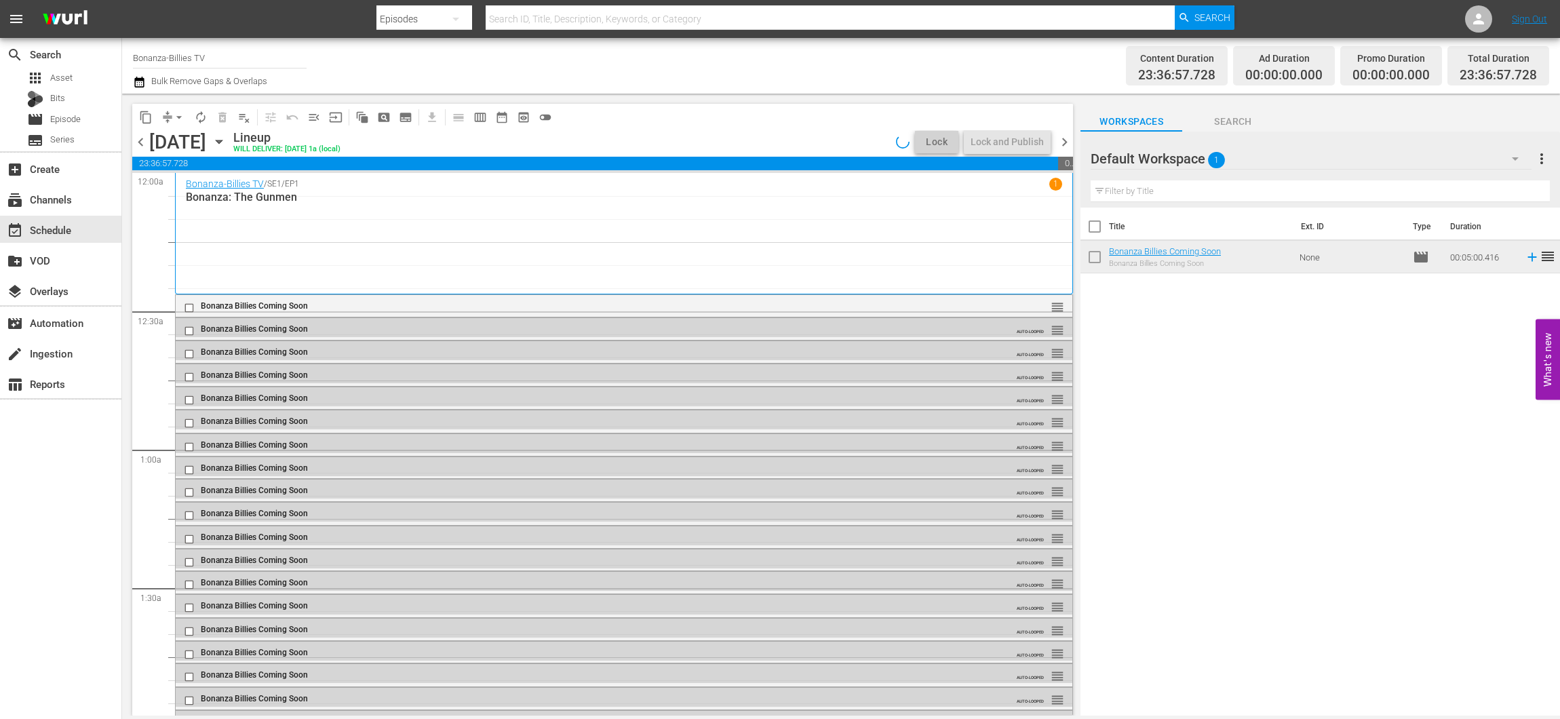
click at [1068, 140] on span "chevron_right" at bounding box center [1064, 142] width 17 height 17
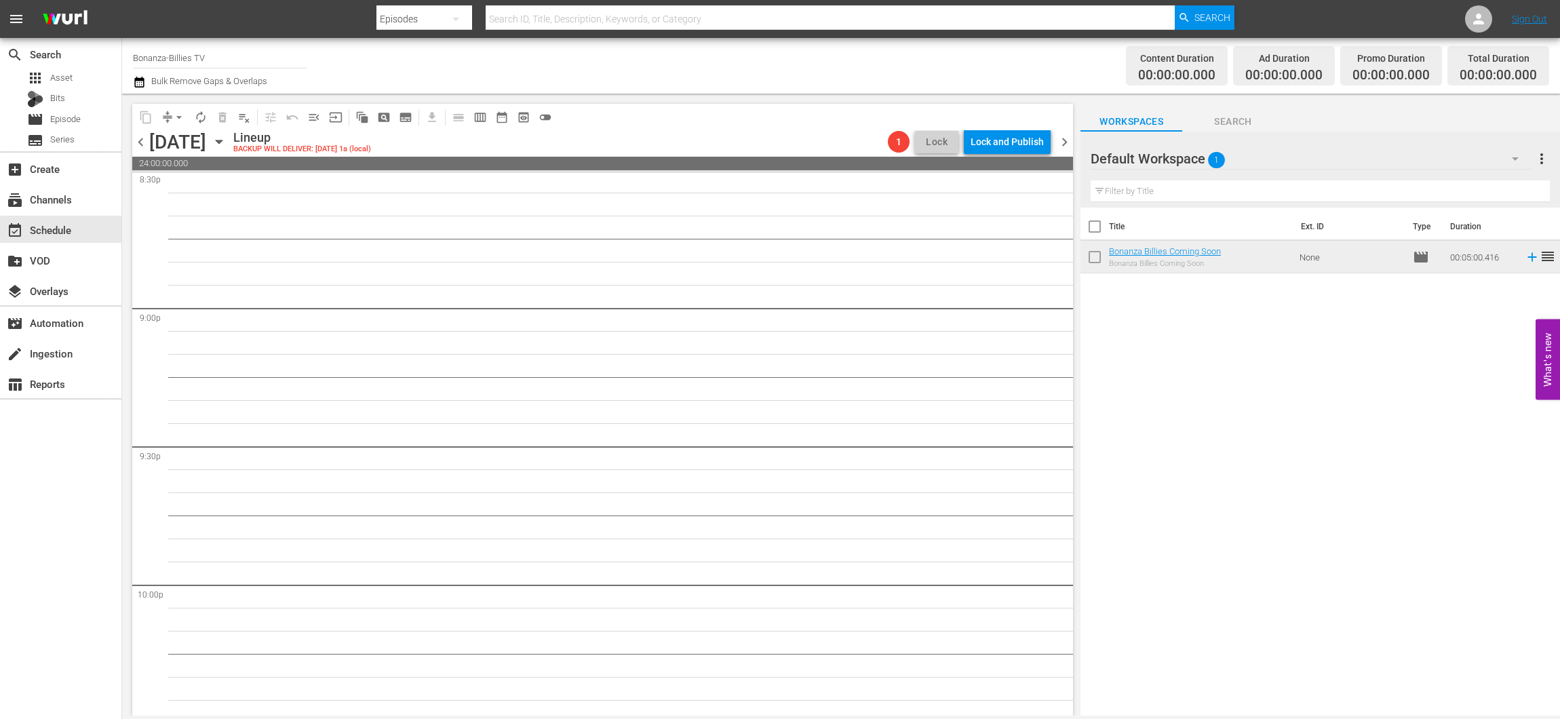
scroll to position [6099, 0]
click at [1062, 141] on span "chevron_right" at bounding box center [1064, 142] width 17 height 17
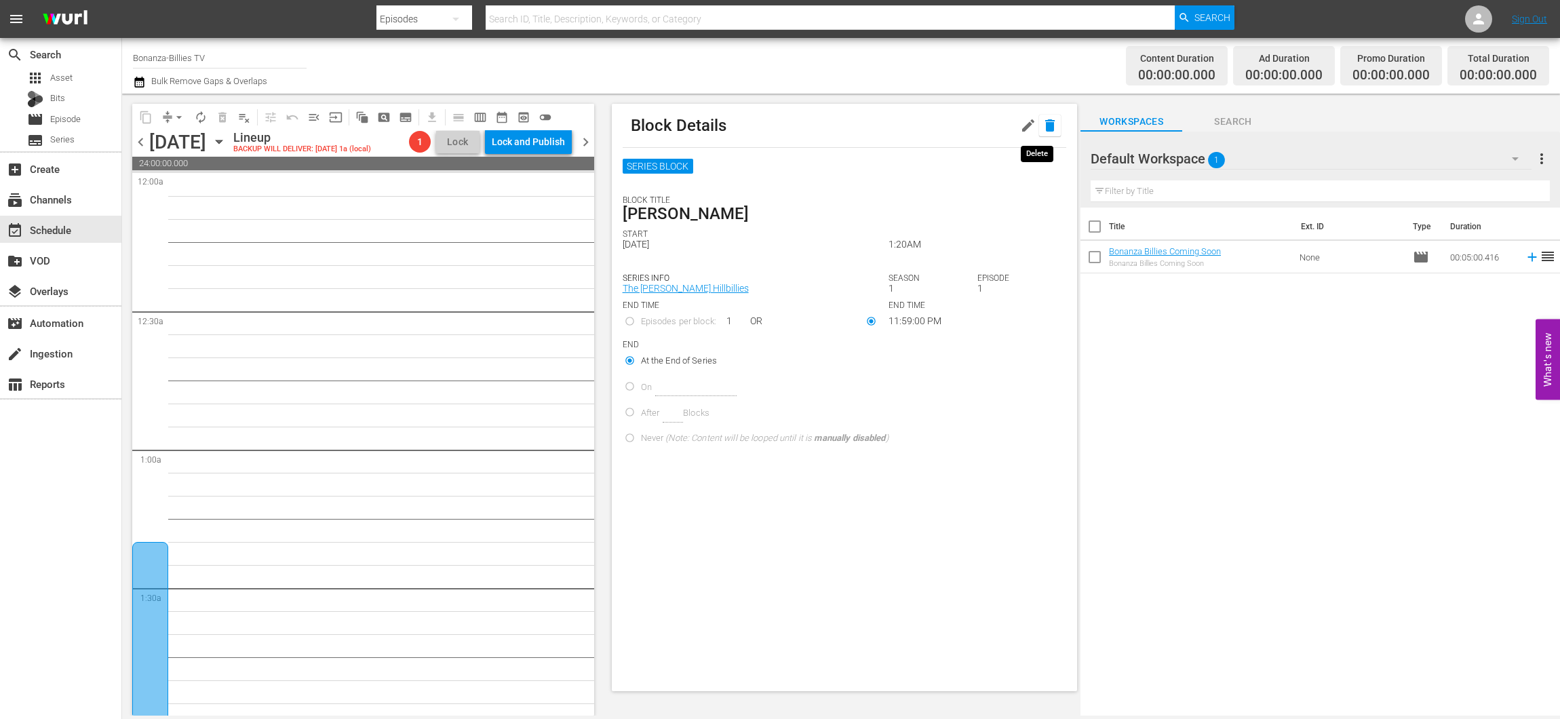
click at [1045, 125] on icon "button" at bounding box center [1049, 125] width 9 height 12
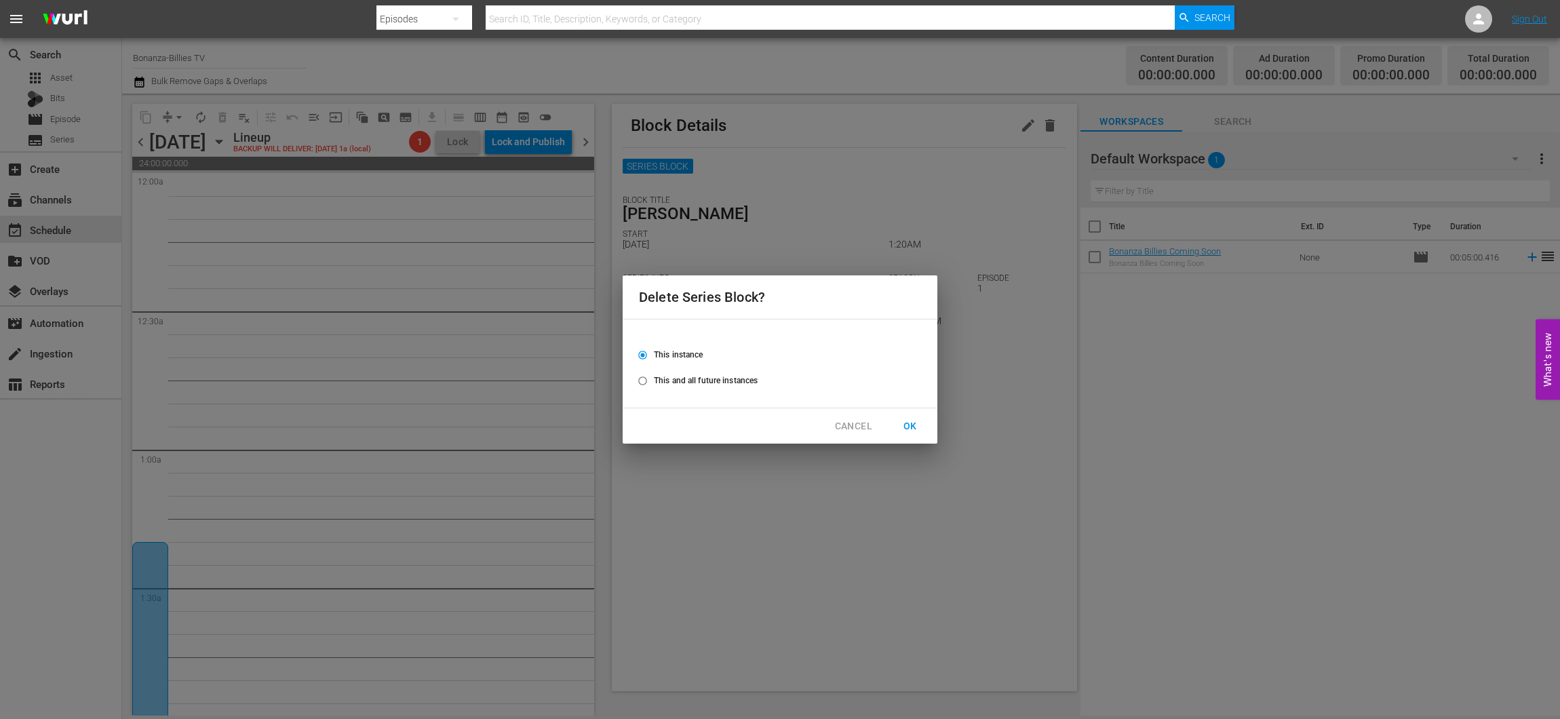
drag, startPoint x: 738, startPoint y: 383, endPoint x: 779, endPoint y: 384, distance: 40.7
click at [737, 383] on span "This and all future instances" at bounding box center [706, 380] width 104 height 12
click at [654, 383] on input "This and all future instances" at bounding box center [643, 383] width 22 height 22
radio input "true"
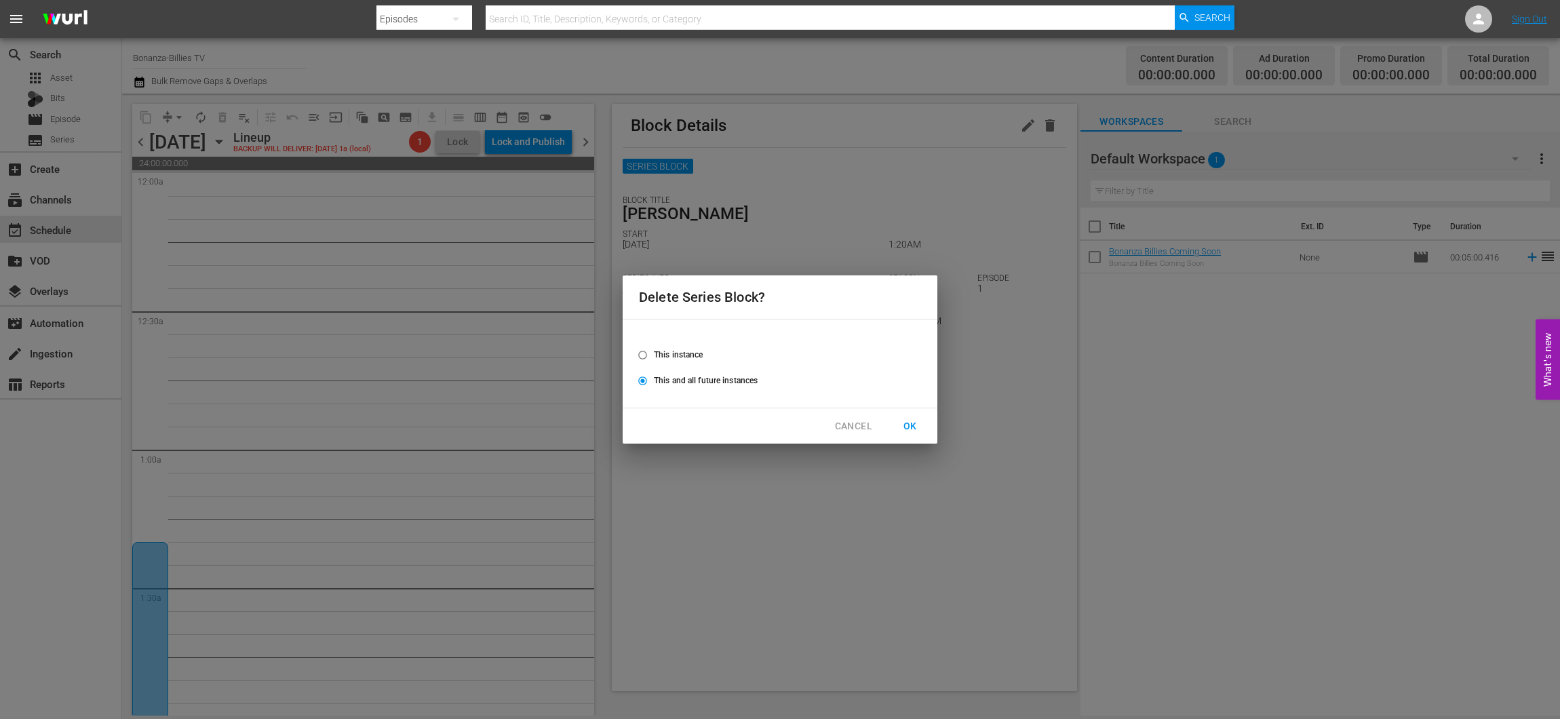
click at [915, 418] on span "OK" at bounding box center [910, 426] width 22 height 17
radio input "false"
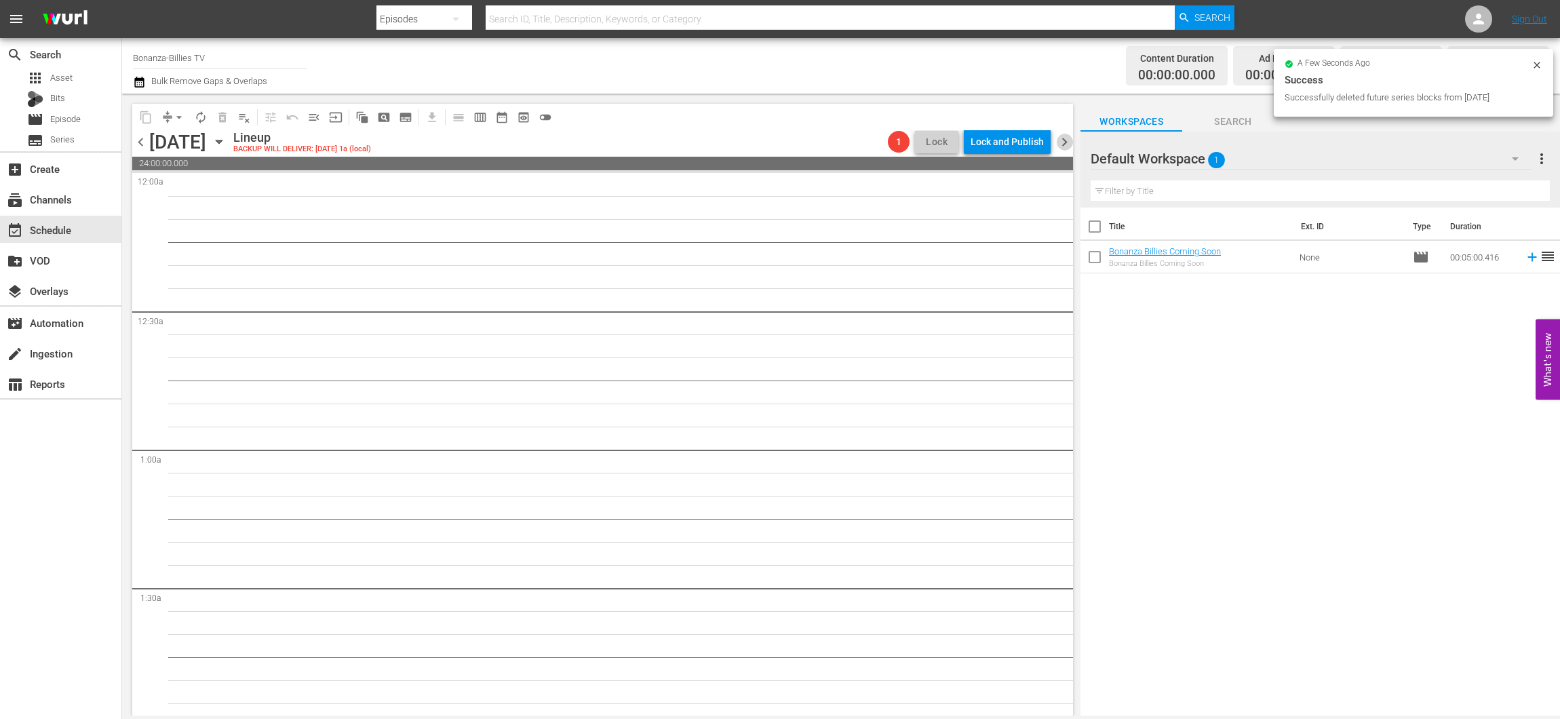
click at [1058, 136] on span "chevron_right" at bounding box center [1064, 142] width 17 height 17
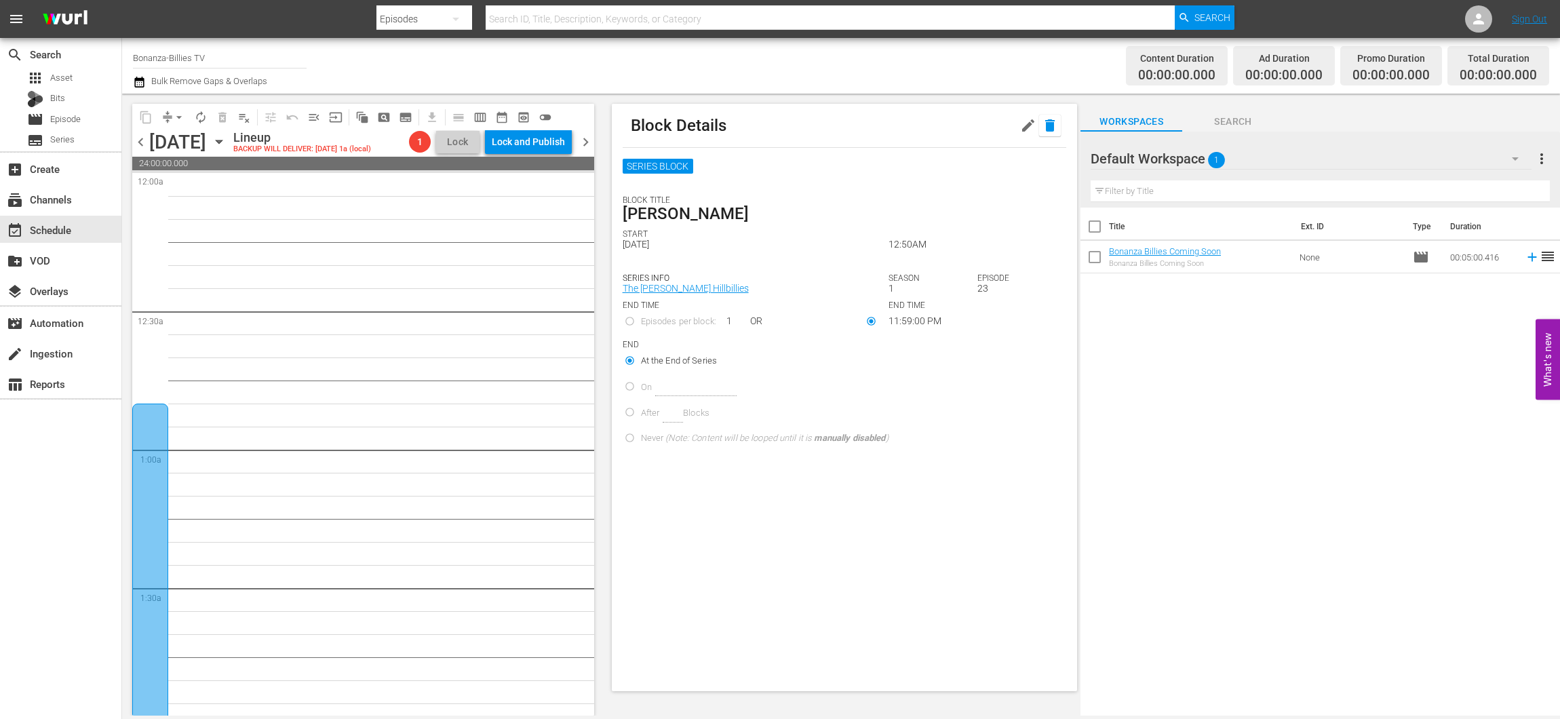
click at [1042, 119] on icon "button" at bounding box center [1050, 125] width 16 height 16
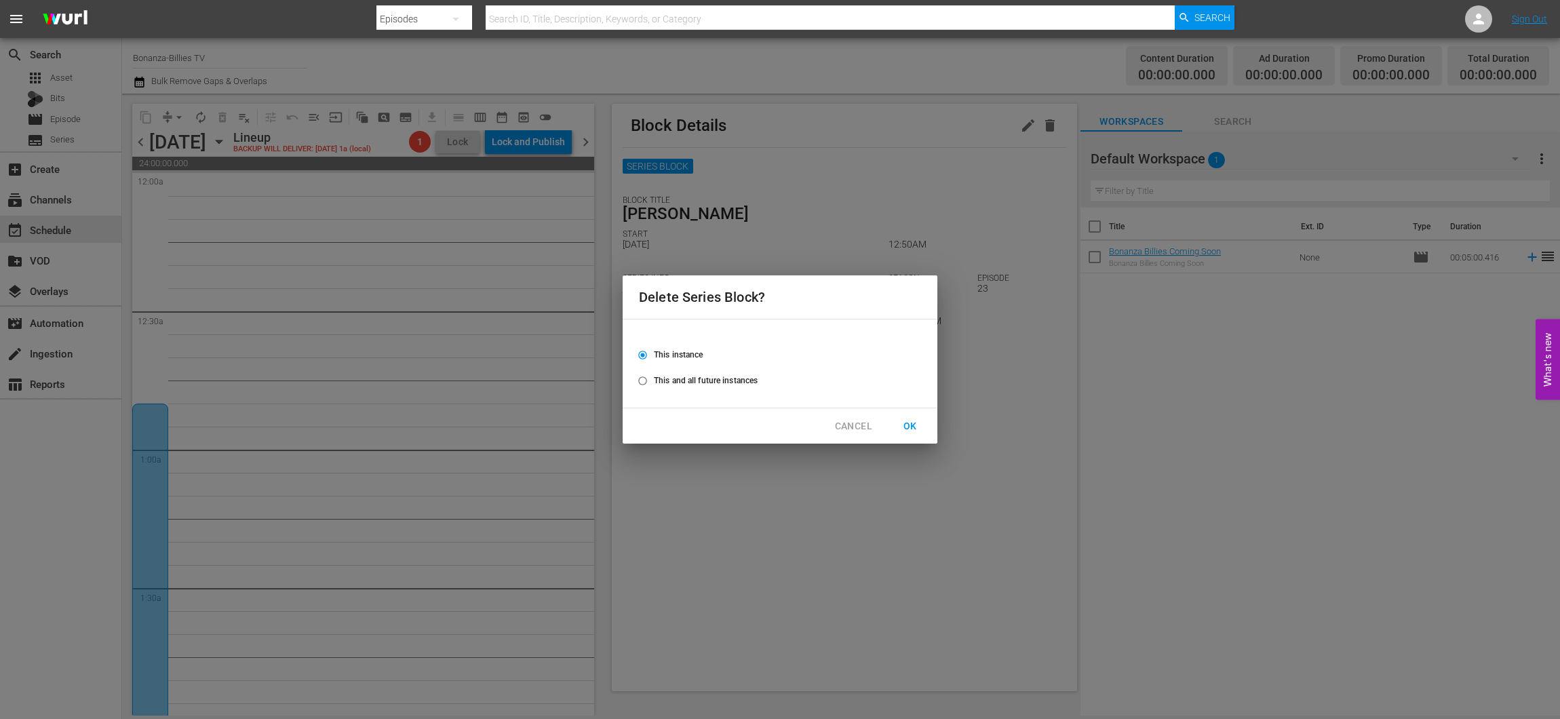
click at [739, 376] on span "This and all future instances" at bounding box center [706, 380] width 104 height 12
click at [654, 376] on input "This and all future instances" at bounding box center [643, 383] width 22 height 22
radio input "true"
click at [910, 428] on span "OK" at bounding box center [910, 426] width 22 height 17
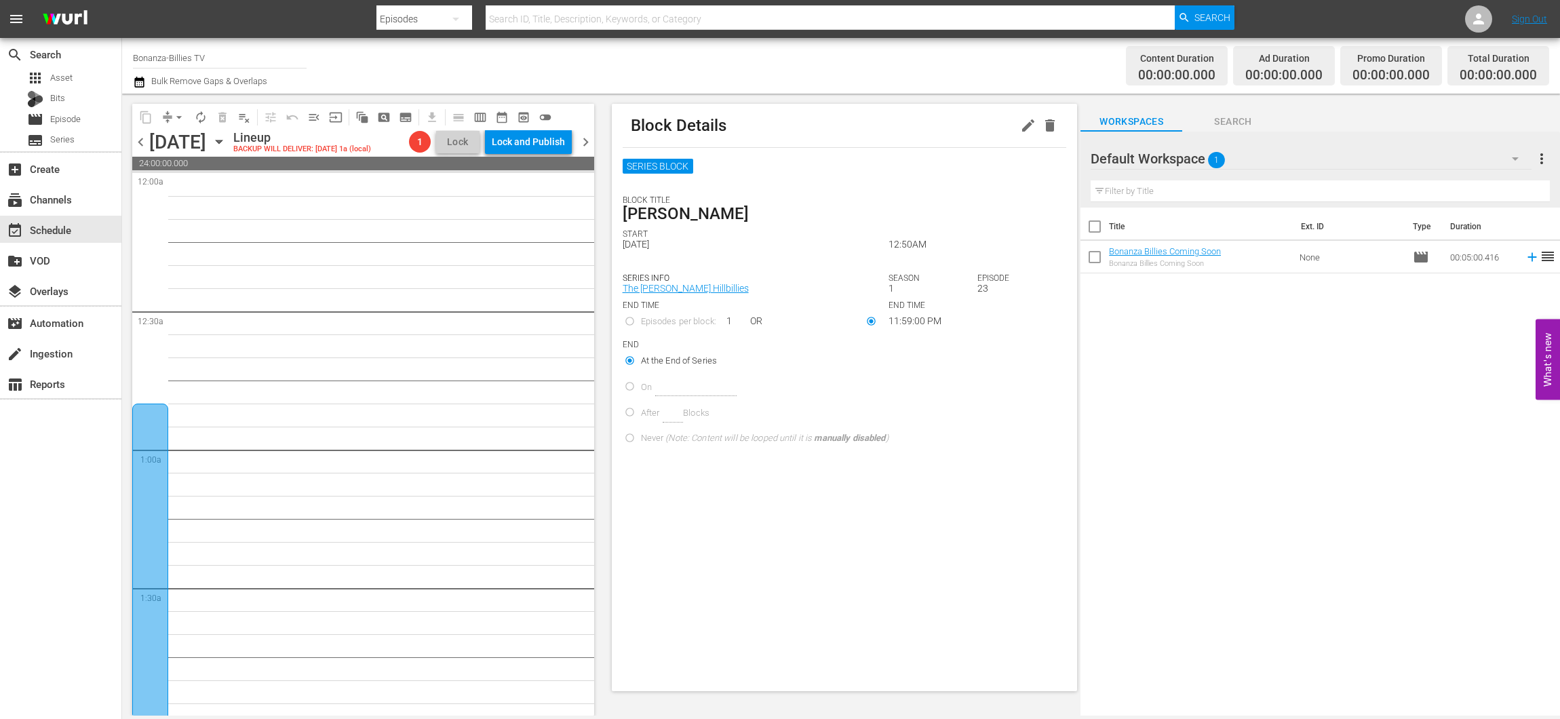
radio input "true"
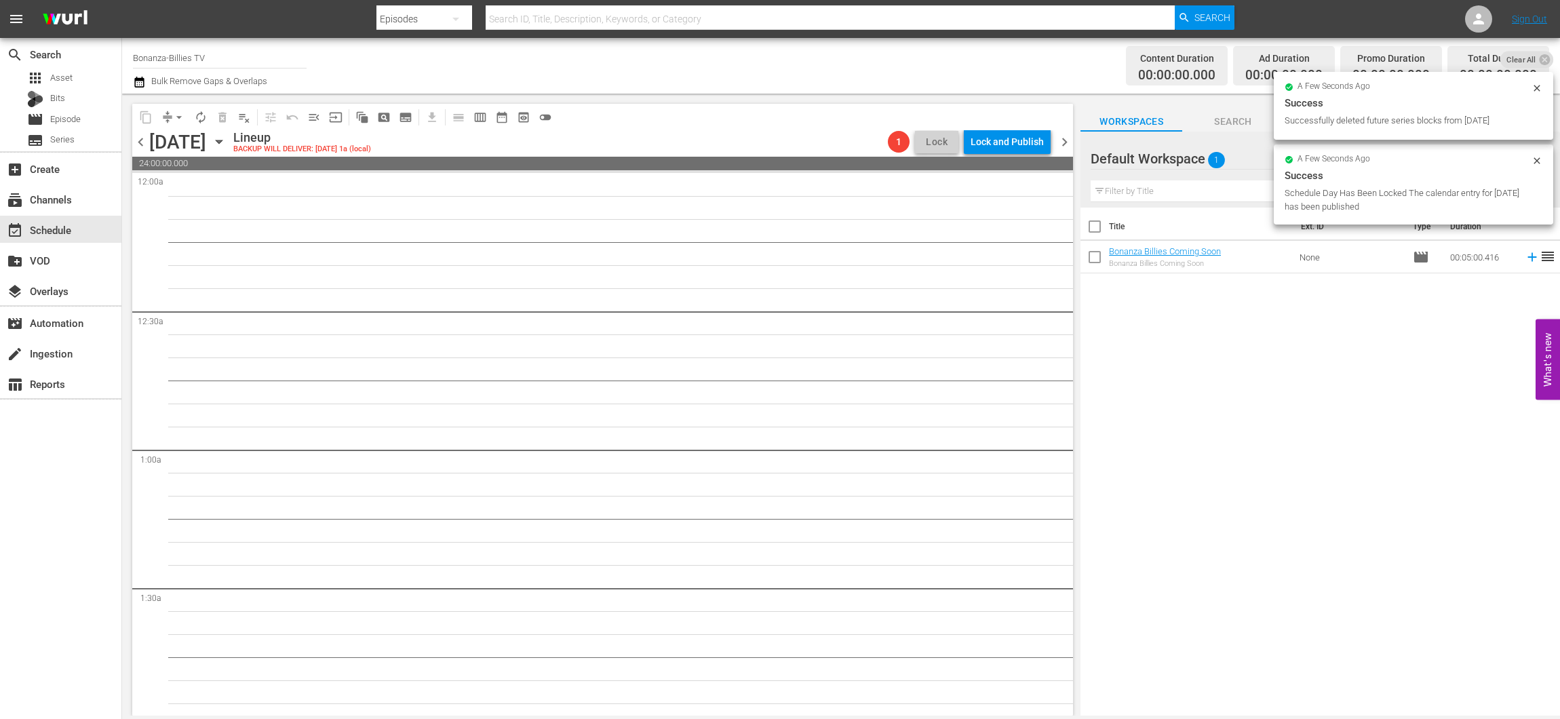
click at [1064, 138] on span "chevron_right" at bounding box center [1064, 142] width 17 height 17
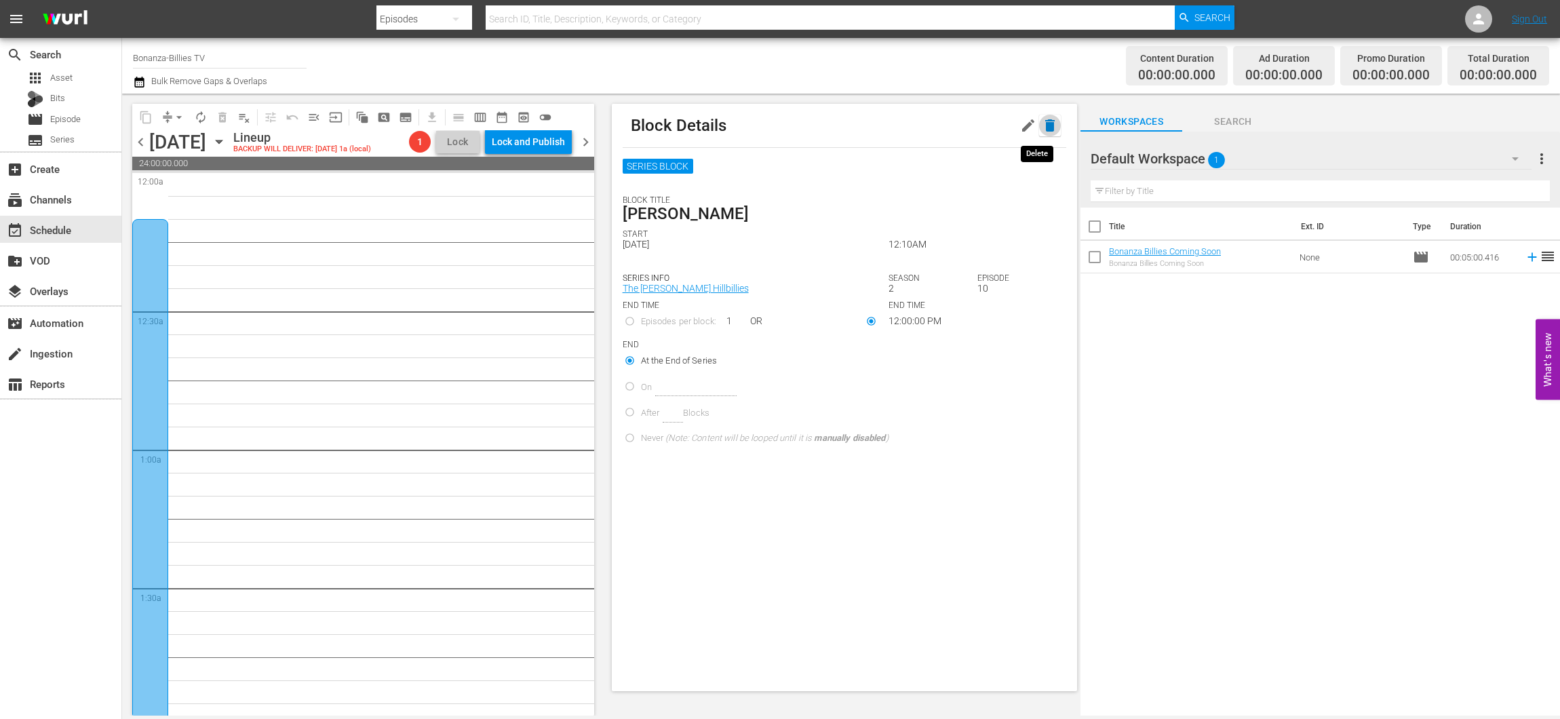
click at [1044, 126] on icon "button" at bounding box center [1050, 125] width 16 height 16
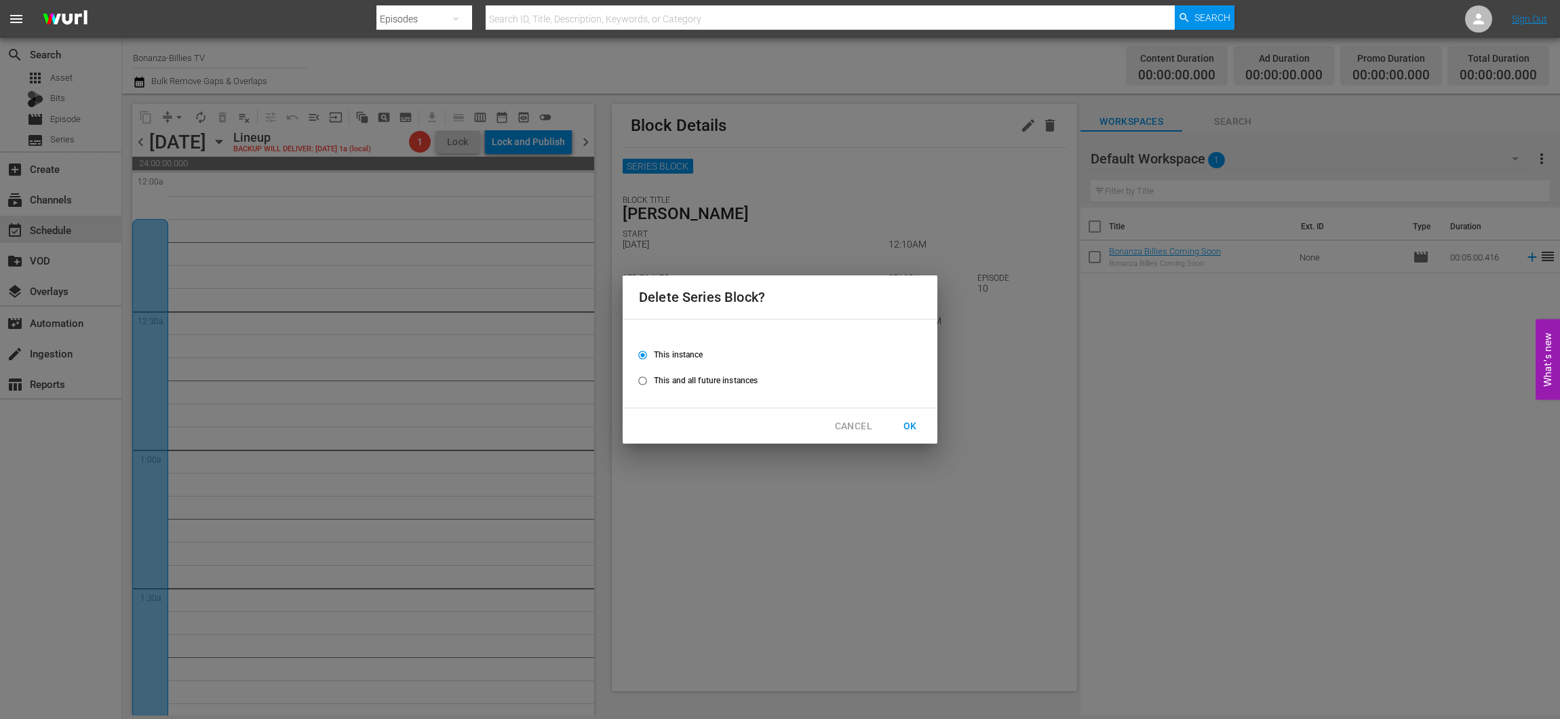
click at [686, 381] on span "This and all future instances" at bounding box center [706, 380] width 104 height 12
click at [654, 381] on input "This and all future instances" at bounding box center [643, 383] width 22 height 22
radio input "true"
click at [911, 430] on span "OK" at bounding box center [910, 426] width 22 height 17
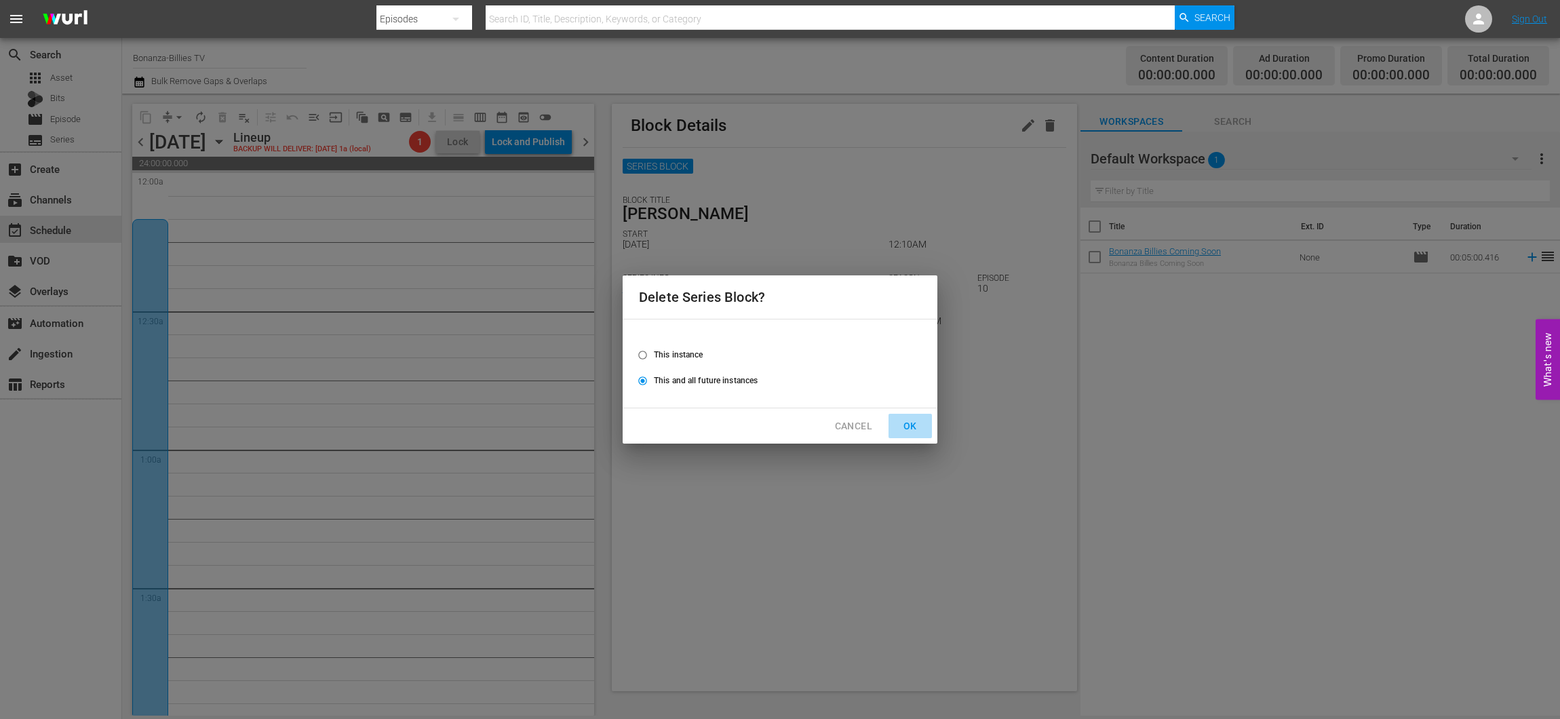
radio input "false"
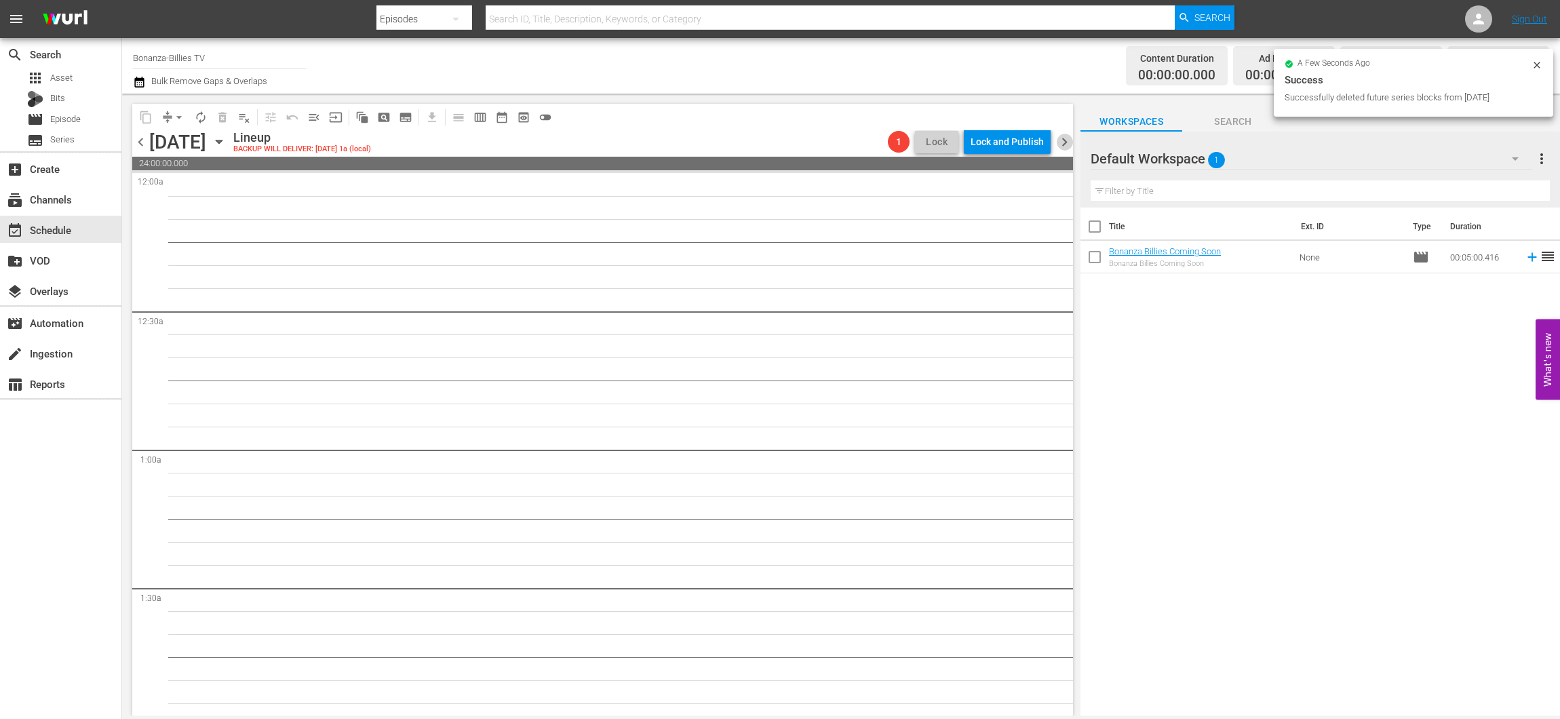
click at [1064, 147] on span "chevron_right" at bounding box center [1064, 142] width 17 height 17
click at [145, 140] on span "chevron_left" at bounding box center [140, 142] width 17 height 17
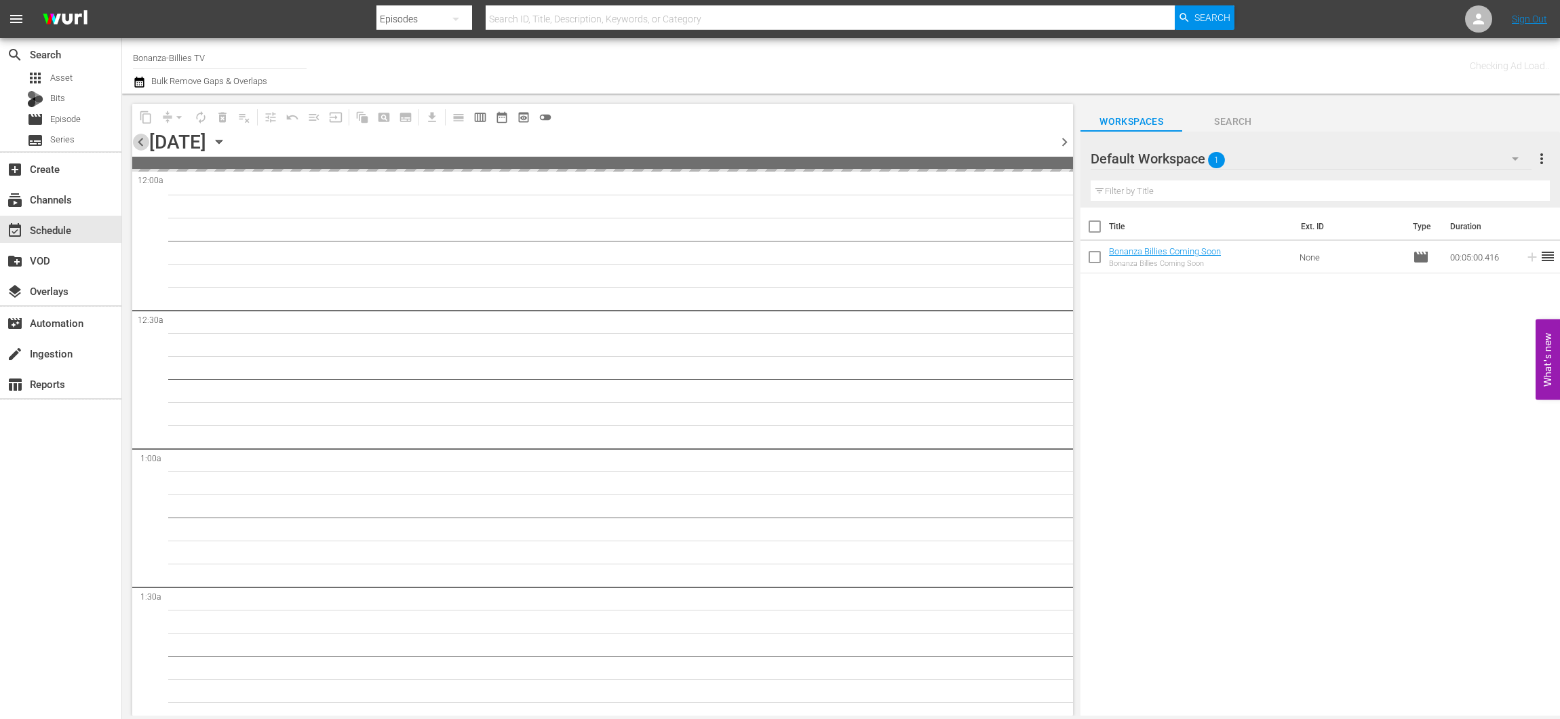
click at [145, 140] on span "chevron_left" at bounding box center [140, 142] width 17 height 17
click at [146, 140] on span "chevron_left" at bounding box center [140, 142] width 17 height 17
click at [147, 140] on span "chevron_left" at bounding box center [140, 142] width 17 height 17
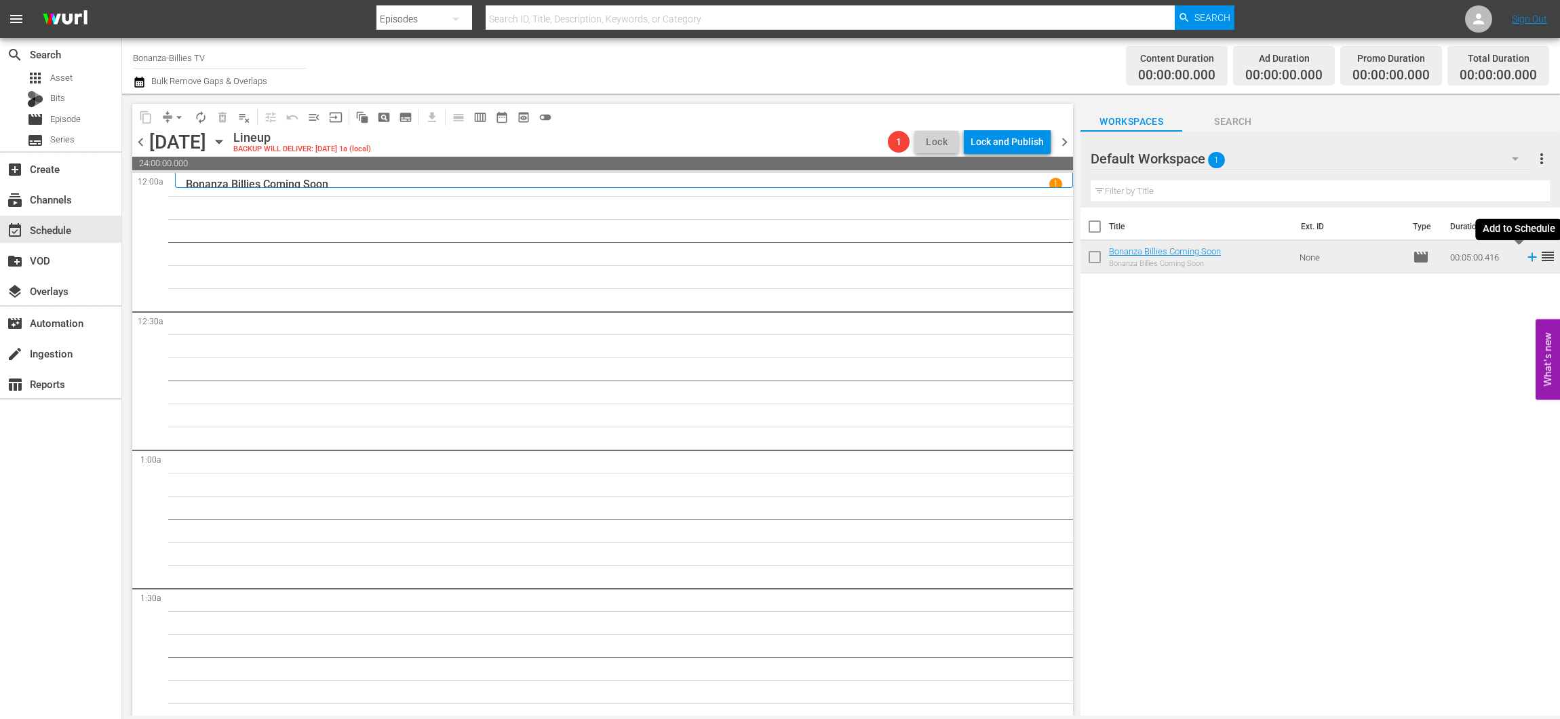
click at [1525, 255] on icon at bounding box center [1532, 257] width 15 height 15
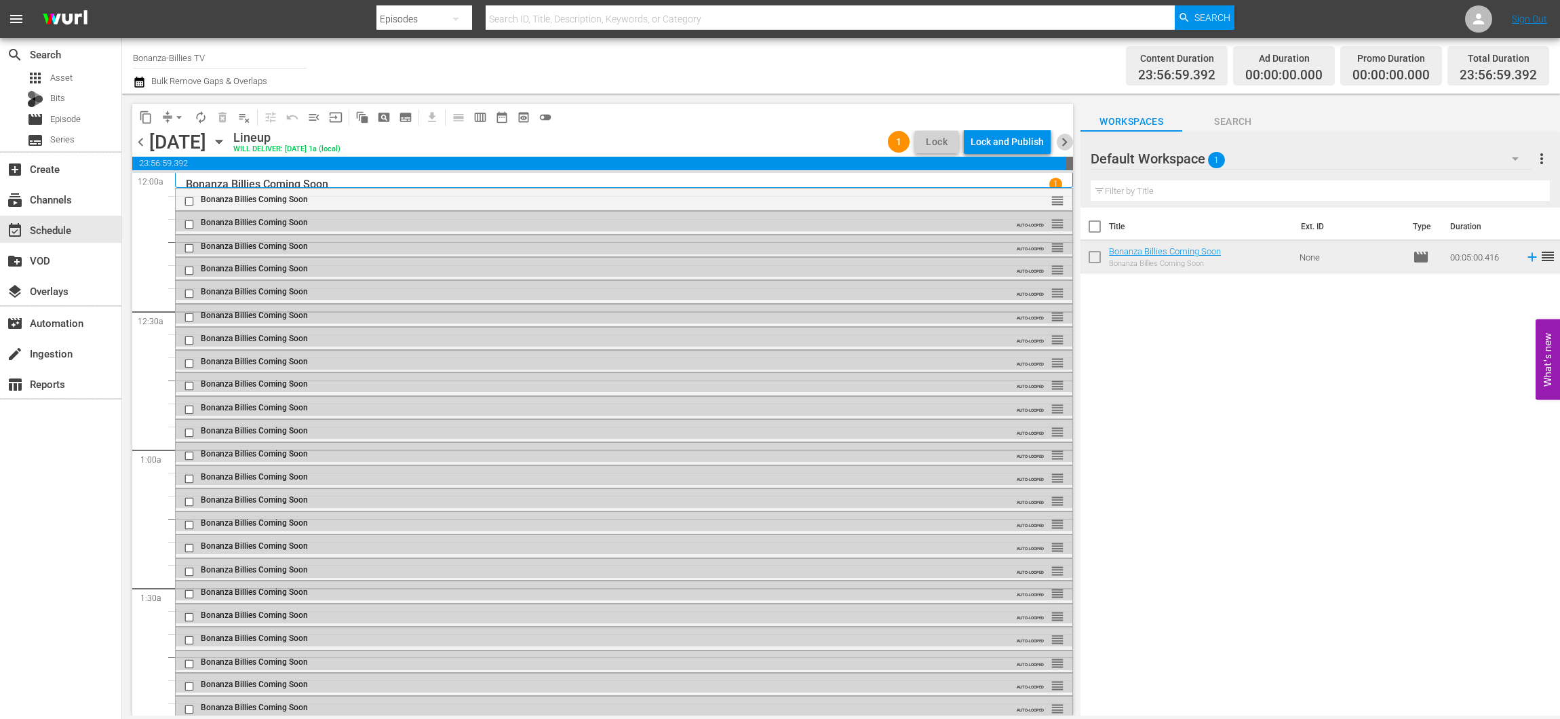
click at [1064, 137] on span "chevron_right" at bounding box center [1064, 142] width 17 height 17
